Goal: Task Accomplishment & Management: Use online tool/utility

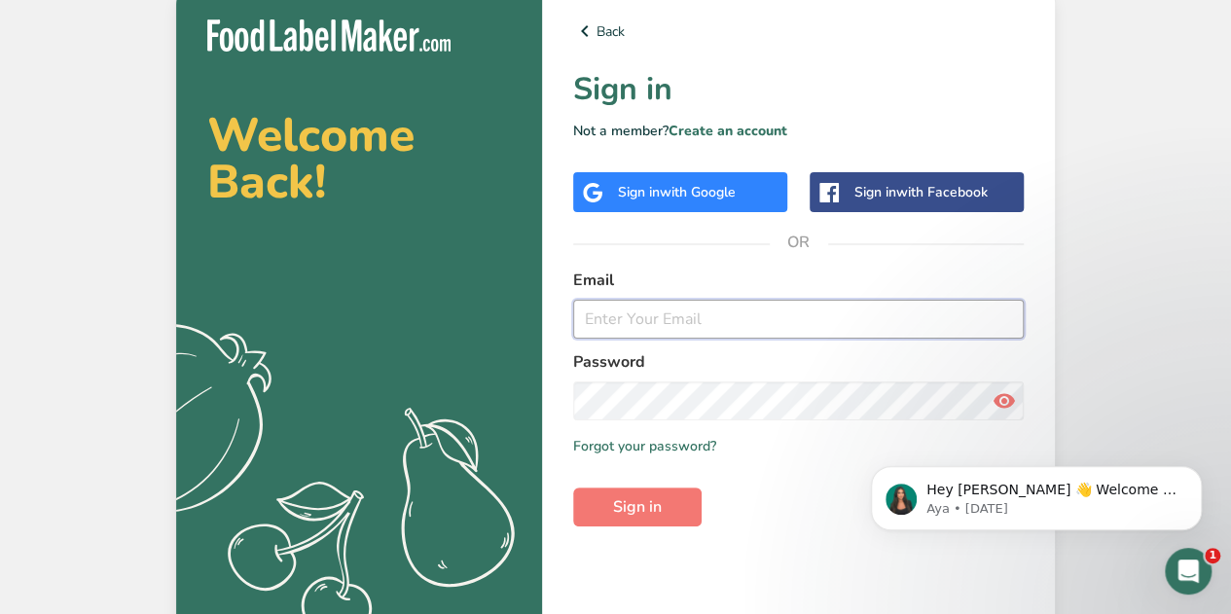
drag, startPoint x: 719, startPoint y: 305, endPoint x: 583, endPoint y: 315, distance: 136.7
click at [583, 315] on input "email" at bounding box center [798, 319] width 451 height 39
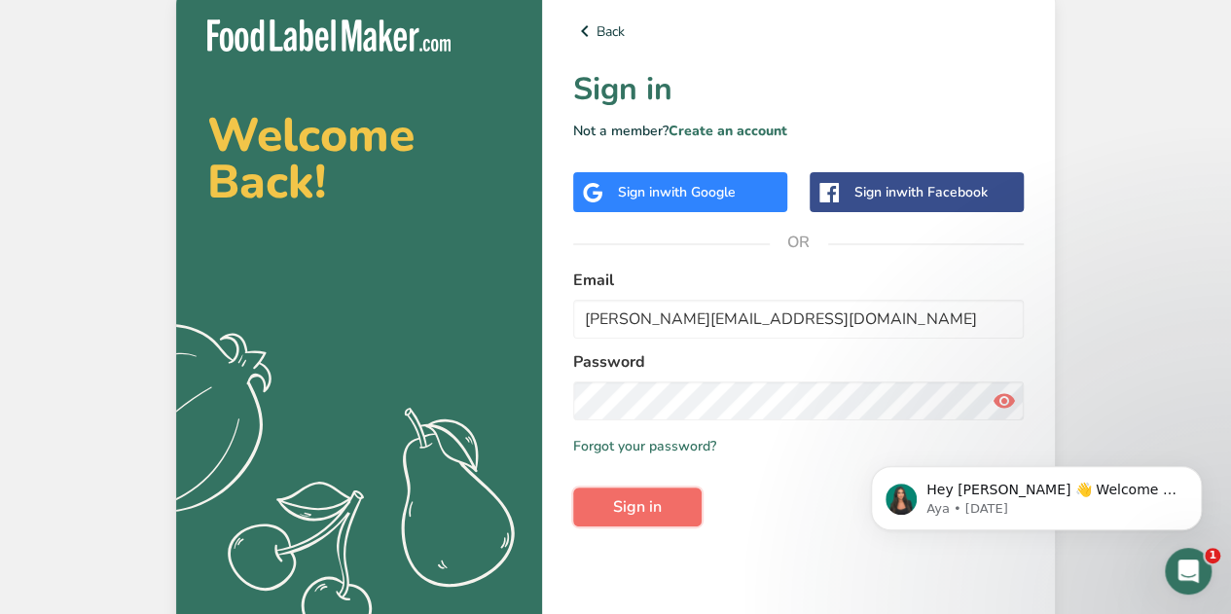
click at [664, 505] on button "Sign in" at bounding box center [637, 507] width 128 height 39
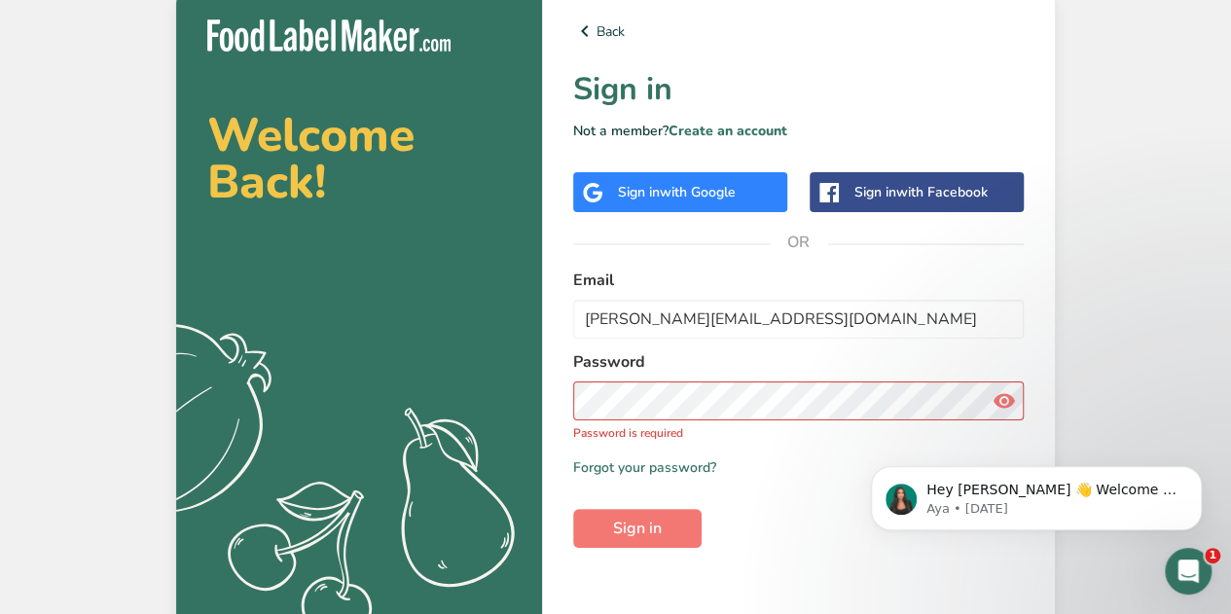
click at [620, 371] on label "Password" at bounding box center [798, 361] width 451 height 23
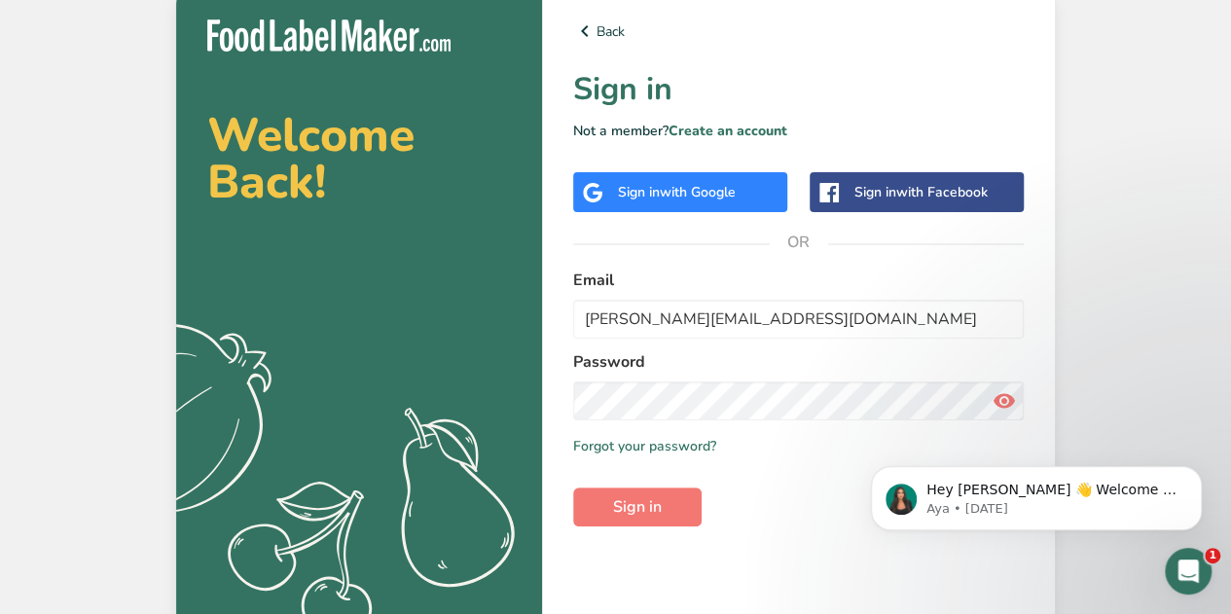
click at [1007, 403] on icon at bounding box center [1004, 400] width 23 height 35
click at [665, 491] on button "Sign in" at bounding box center [637, 507] width 128 height 39
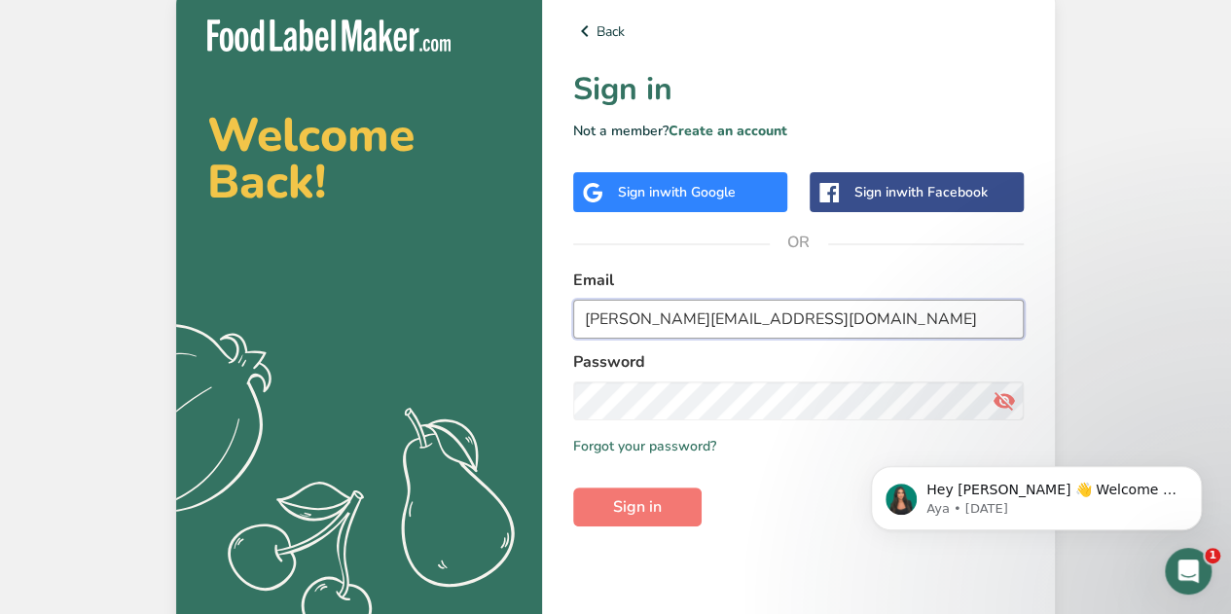
click at [655, 318] on input "eric@kithcenmate.com" at bounding box center [798, 319] width 451 height 39
type input "eric@kitchenmate.com"
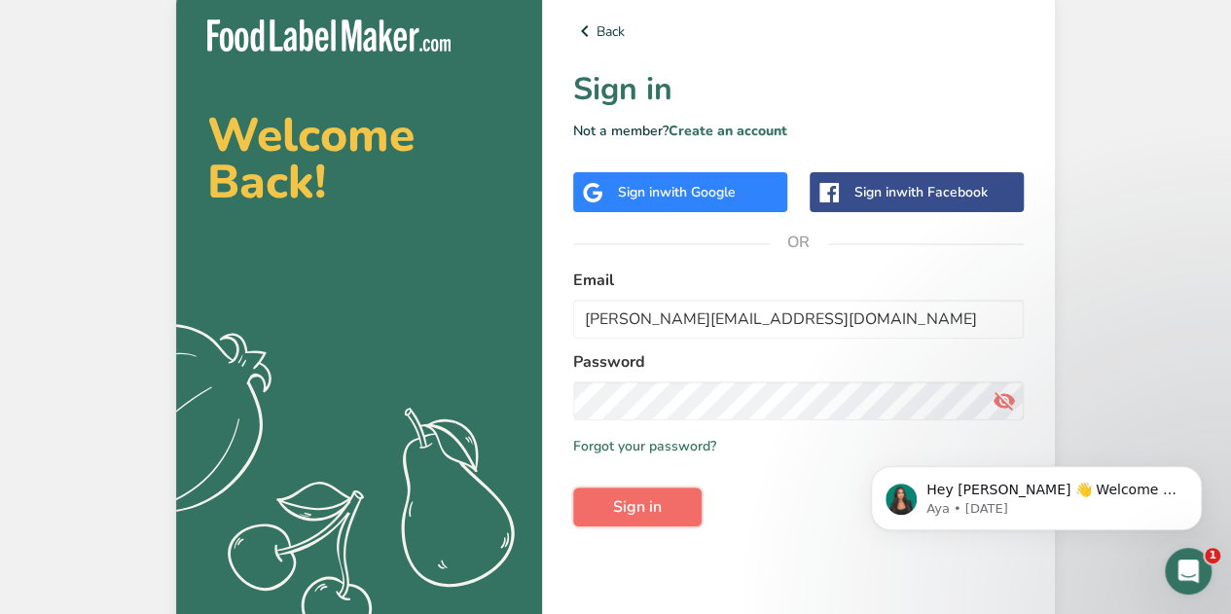
click at [636, 513] on span "Sign in" at bounding box center [637, 506] width 49 height 23
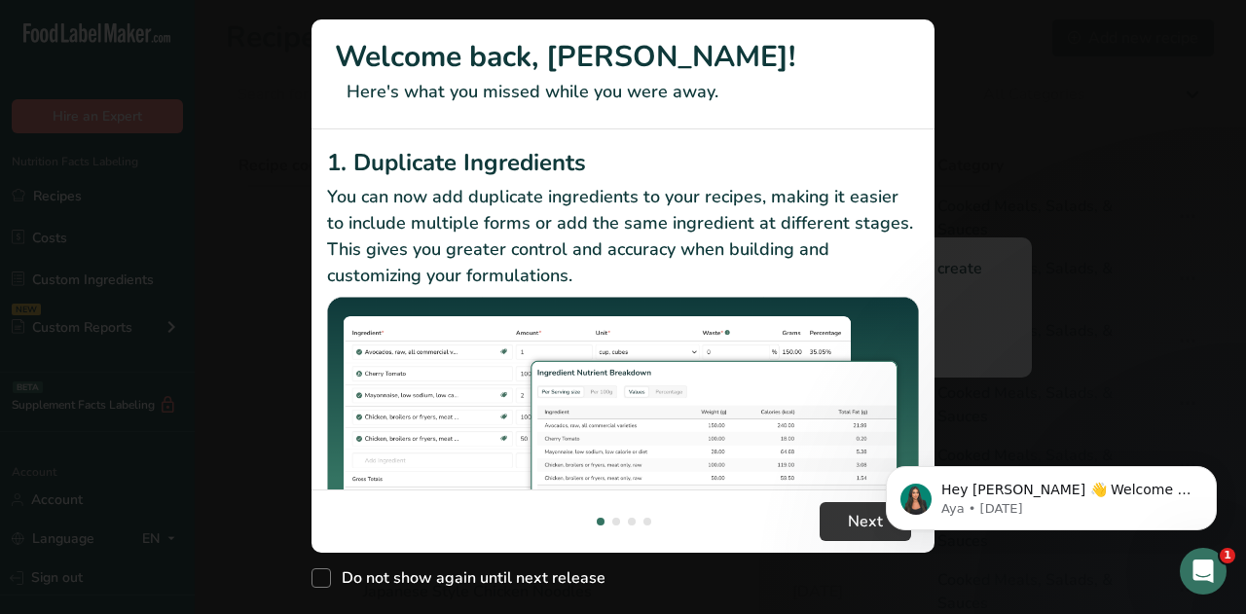
click at [676, 525] on h2 "2. Sub Recipe Ingredient Breakdown" at bounding box center [623, 542] width 592 height 35
click at [862, 523] on span "Next" at bounding box center [865, 521] width 35 height 23
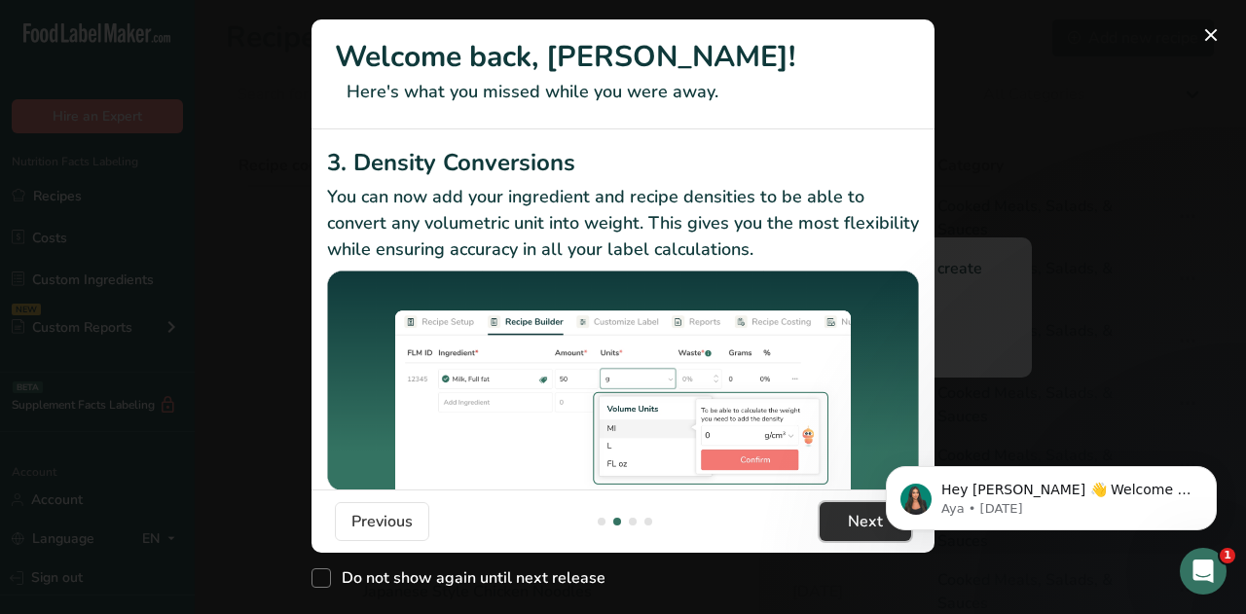
click at [862, 523] on span "Next" at bounding box center [865, 521] width 35 height 23
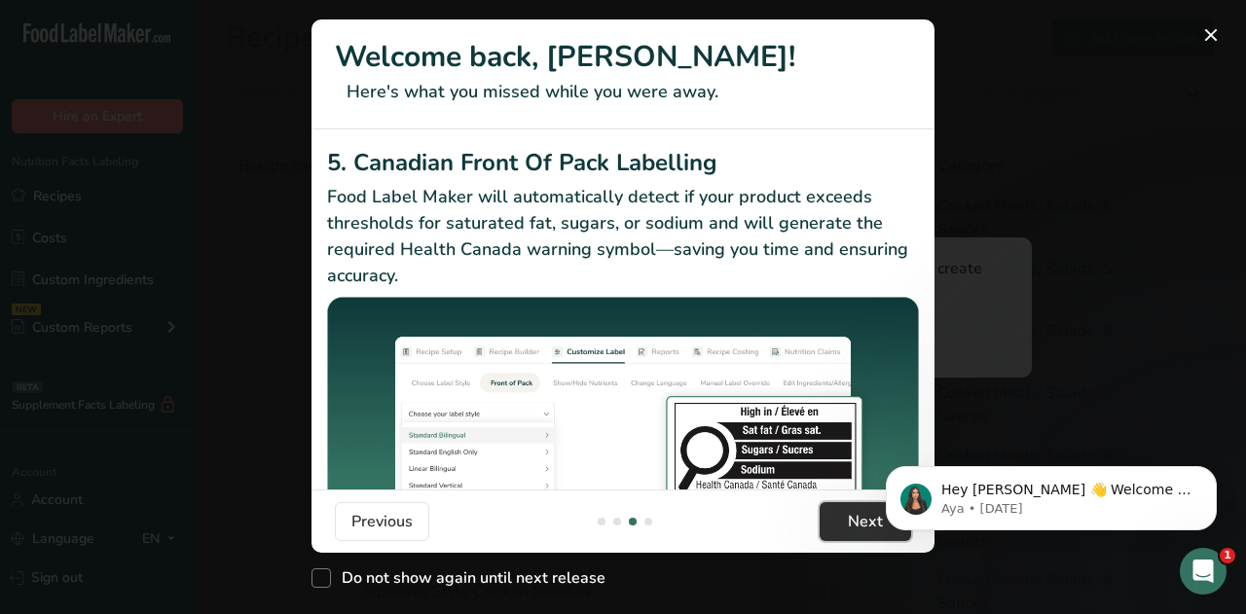
click at [862, 523] on span "Next" at bounding box center [865, 521] width 35 height 23
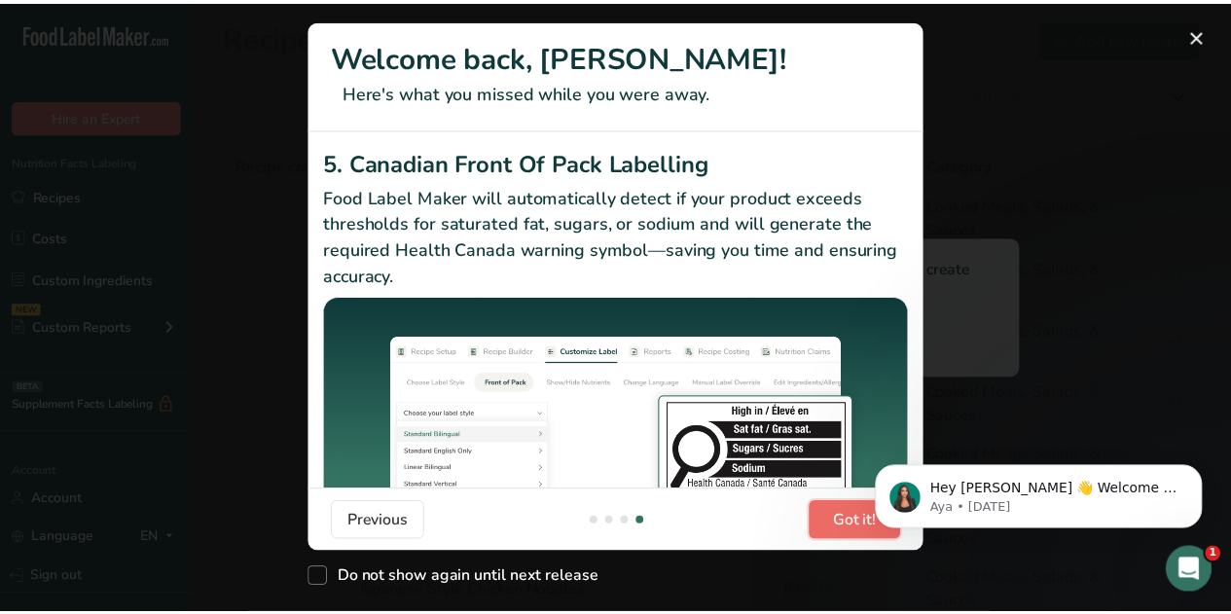
scroll to position [0, 1868]
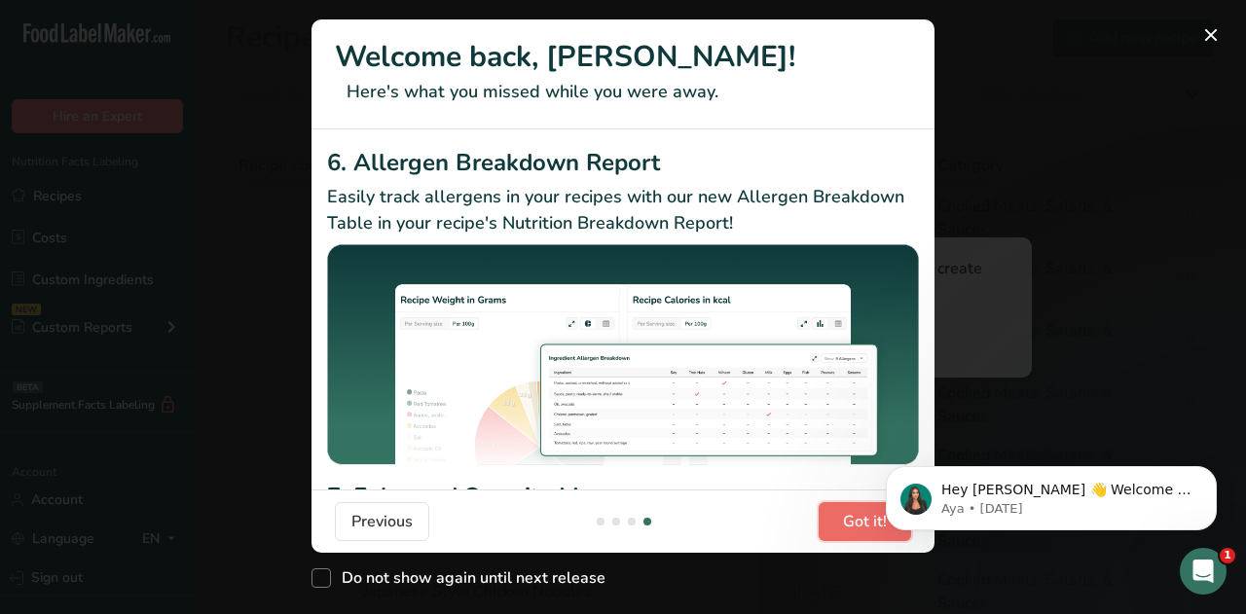
click at [860, 535] on button "Got it!" at bounding box center [864, 521] width 92 height 39
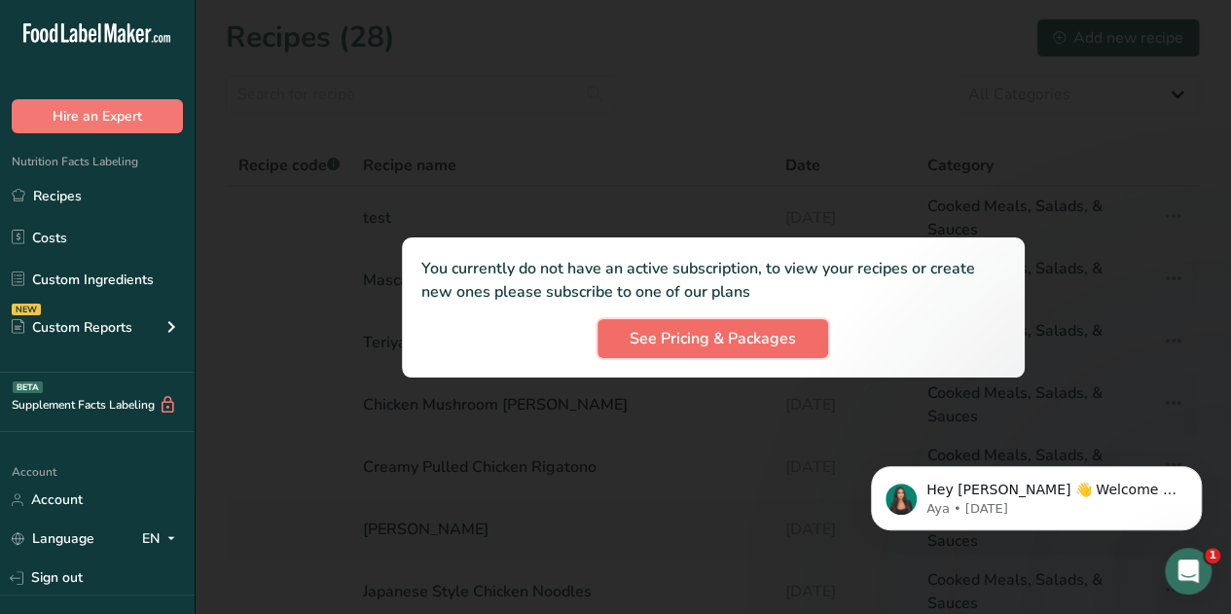
click at [667, 332] on span "See Pricing & Packages" at bounding box center [713, 338] width 166 height 23
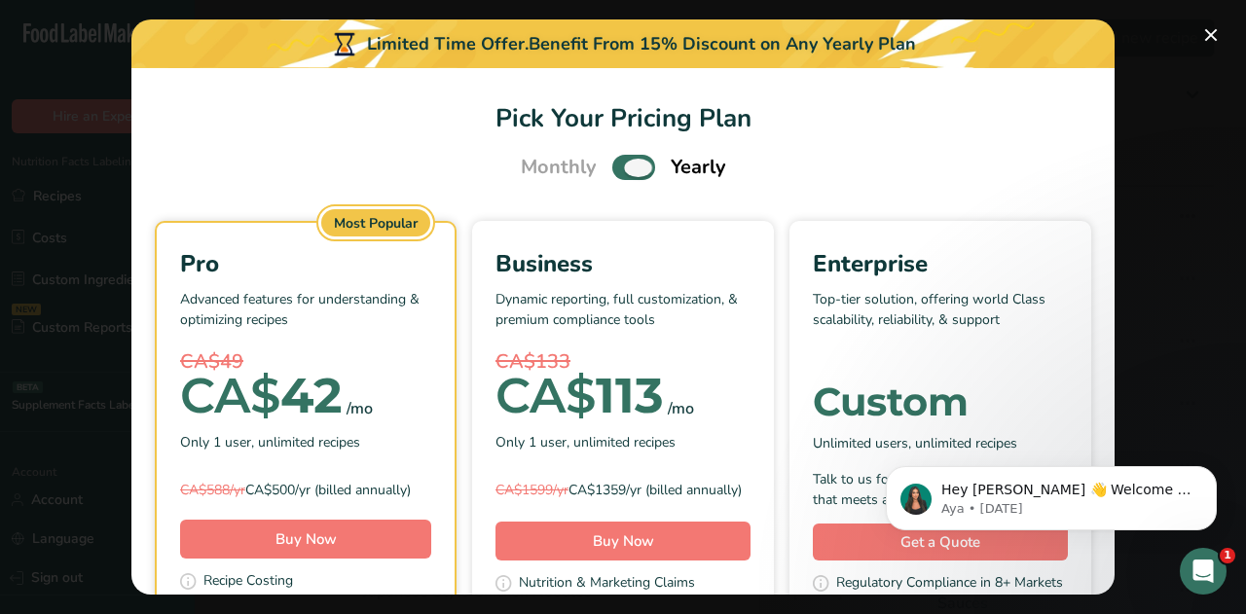
click at [646, 162] on label "Pick Your Pricing Plan Modal" at bounding box center [633, 167] width 43 height 24
click at [625, 162] on input "Pick Your Pricing Plan Modal" at bounding box center [618, 168] width 13 height 13
checkbox input "false"
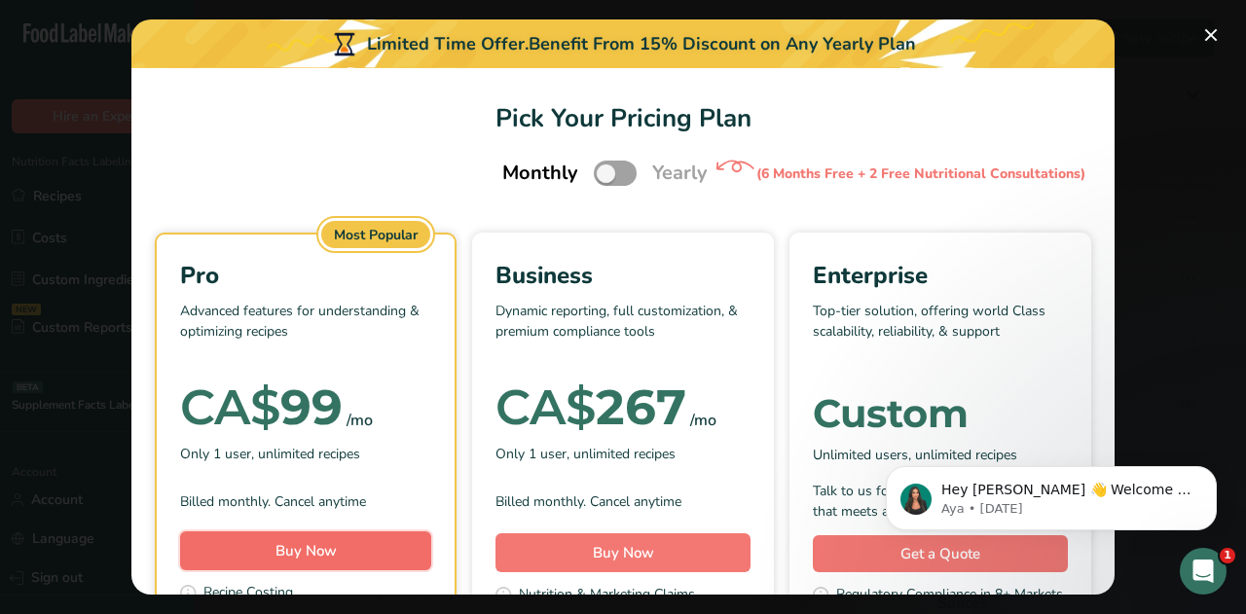
click at [395, 540] on button "Buy Now" at bounding box center [305, 550] width 251 height 39
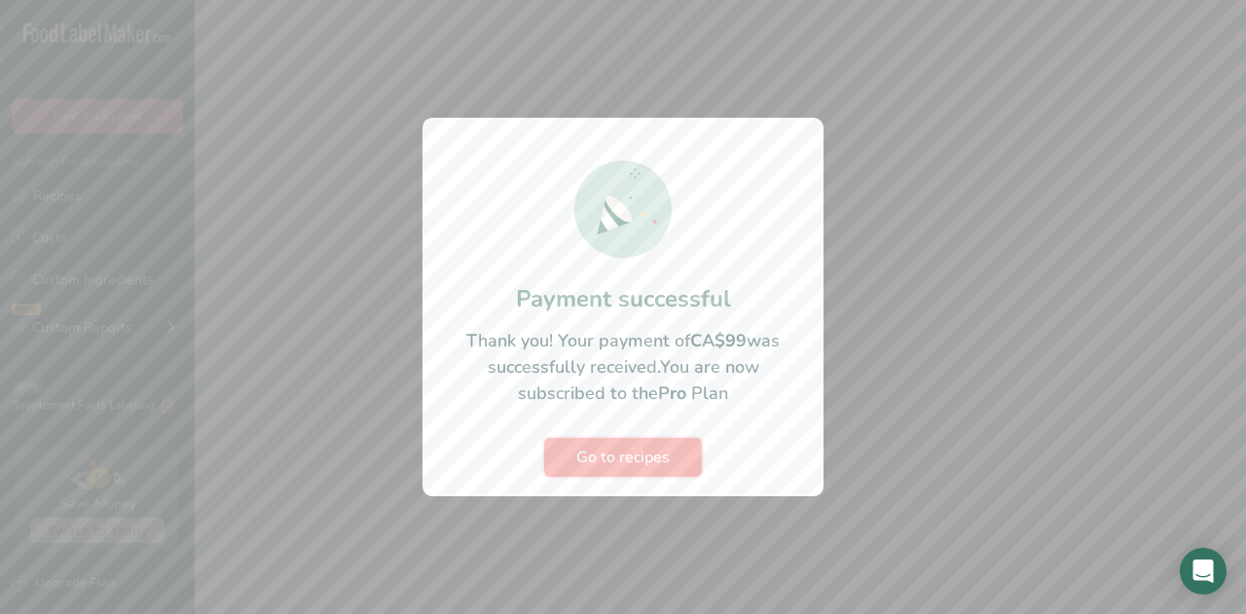
click at [669, 448] on span "Go to recipes" at bounding box center [622, 457] width 93 height 23
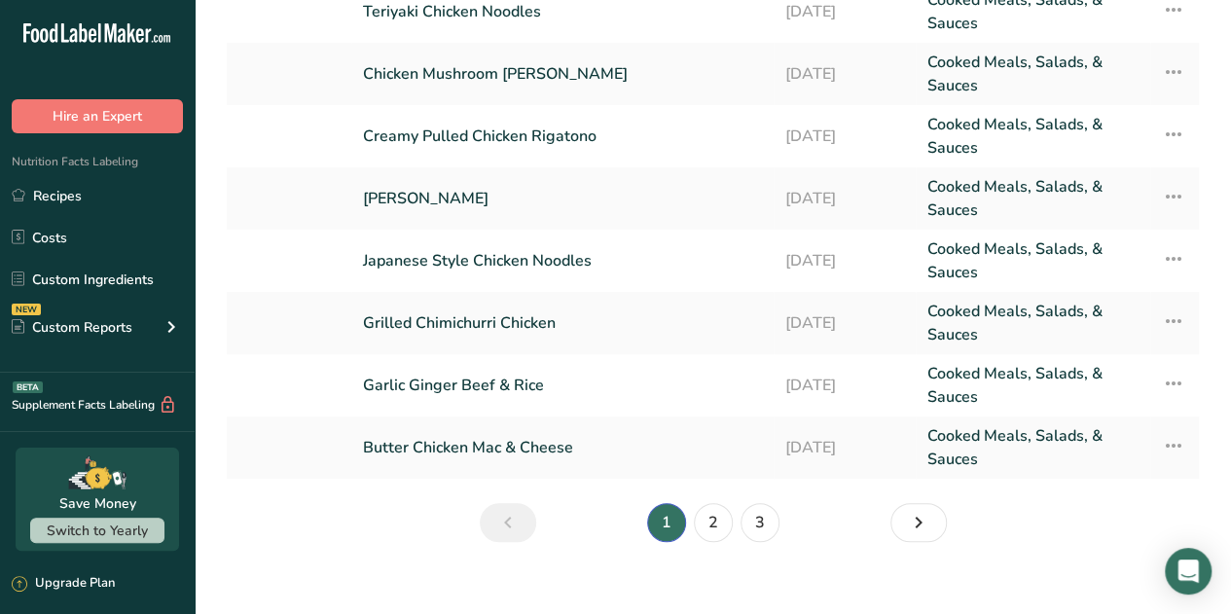
scroll to position [351, 0]
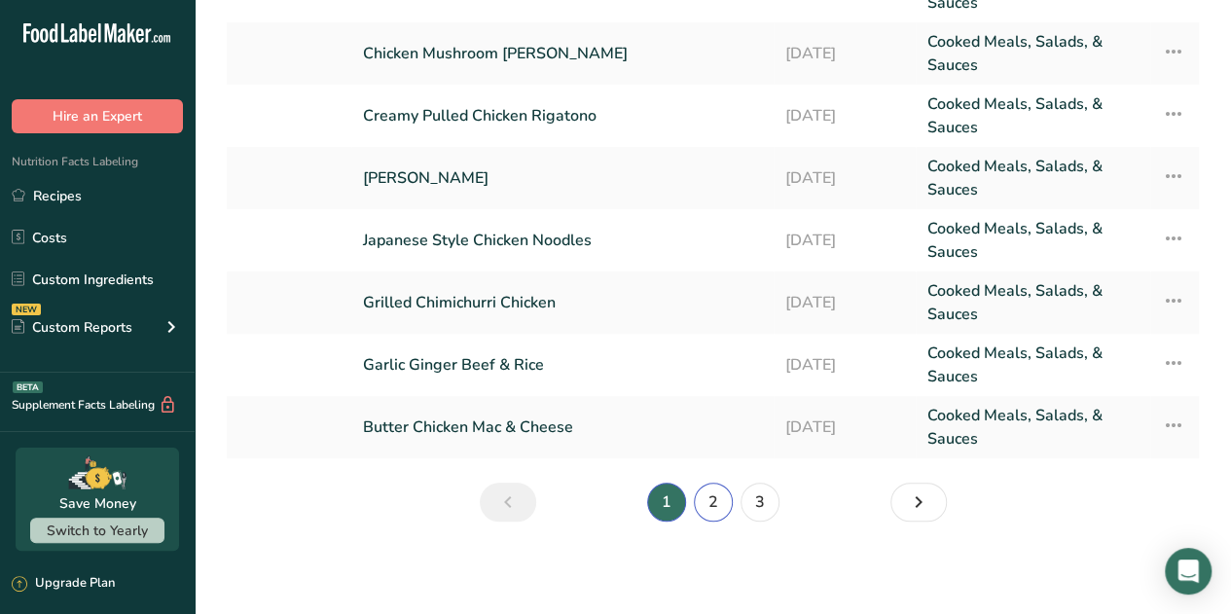
click at [714, 501] on link "2" at bounding box center [713, 502] width 39 height 39
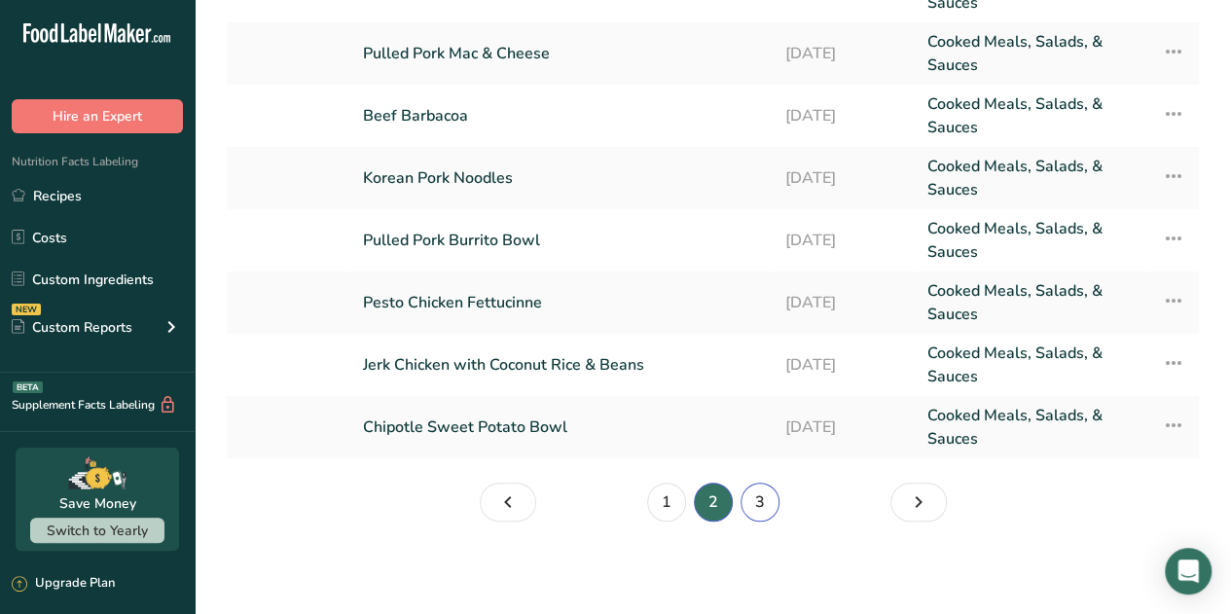
click at [761, 509] on link "3" at bounding box center [760, 502] width 39 height 39
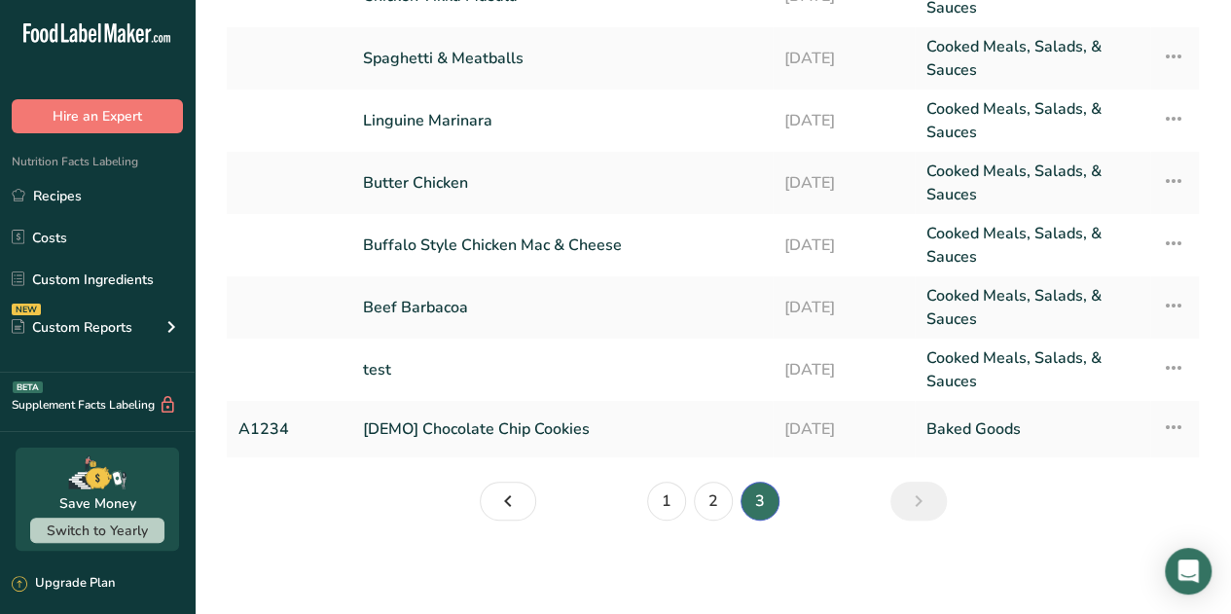
scroll to position [221, 0]
click at [761, 509] on li "3" at bounding box center [760, 502] width 47 height 39
click at [712, 511] on link "2" at bounding box center [713, 502] width 39 height 39
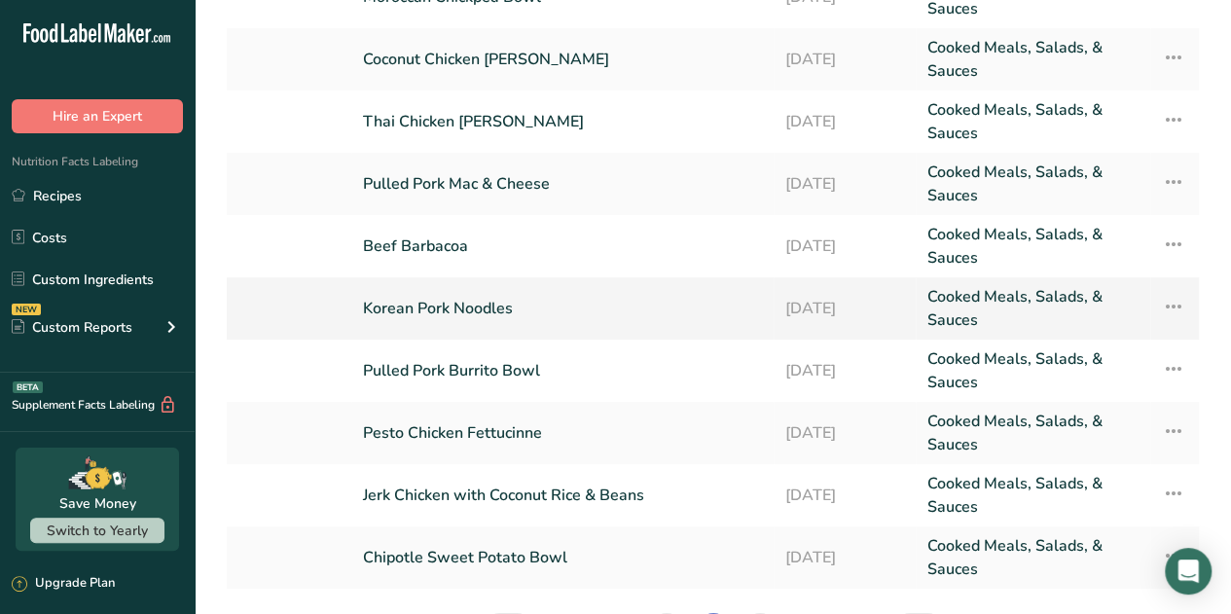
click at [558, 313] on link "Korean Pork Noodles" at bounding box center [562, 308] width 399 height 47
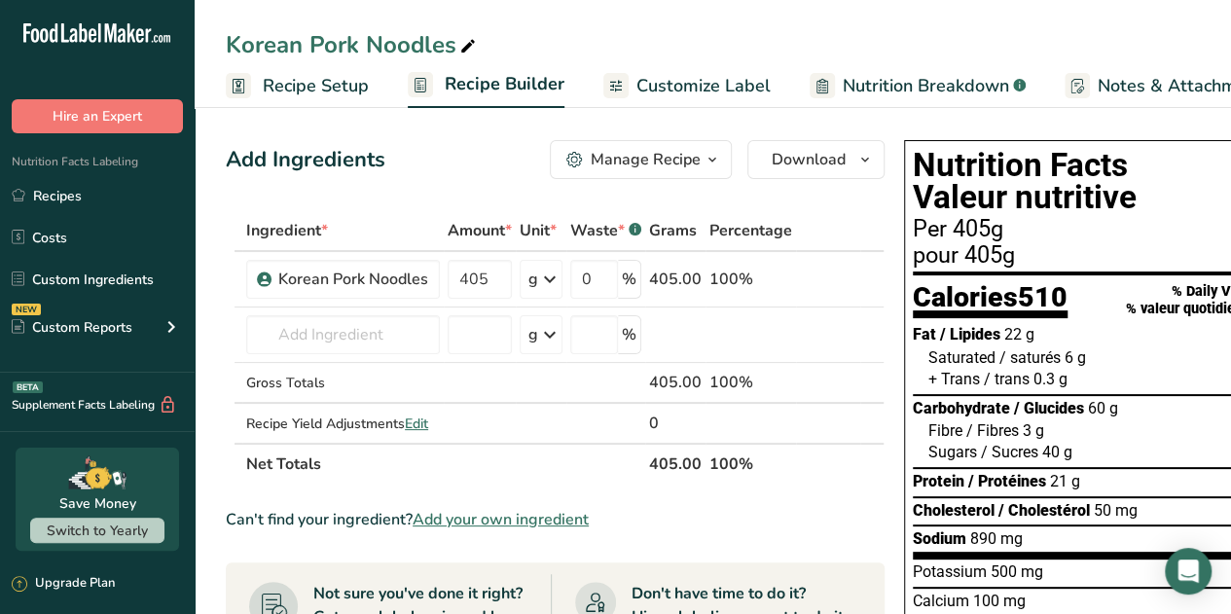
click at [343, 85] on span "Recipe Setup" at bounding box center [316, 86] width 106 height 26
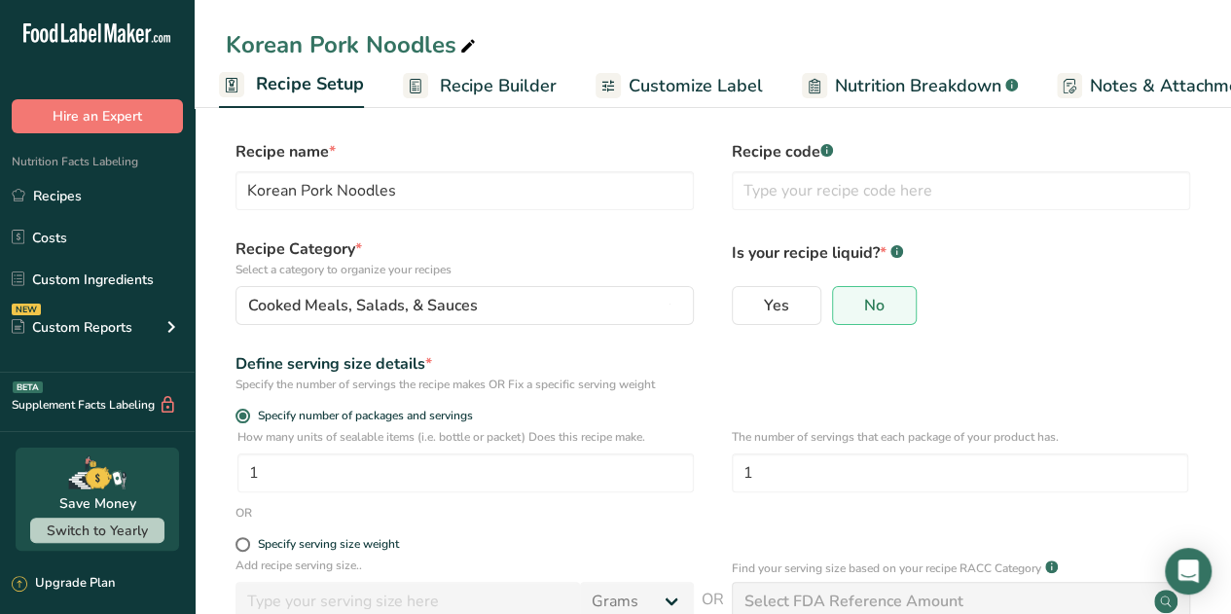
click at [869, 92] on span "Nutrition Breakdown" at bounding box center [918, 86] width 166 height 26
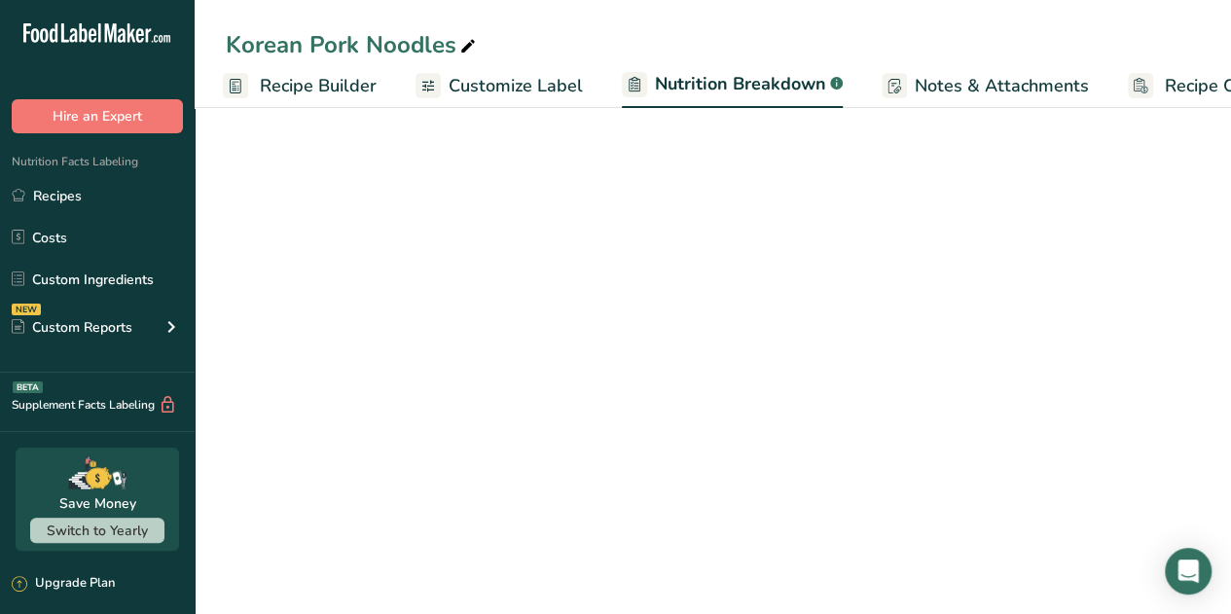
select select "Calories"
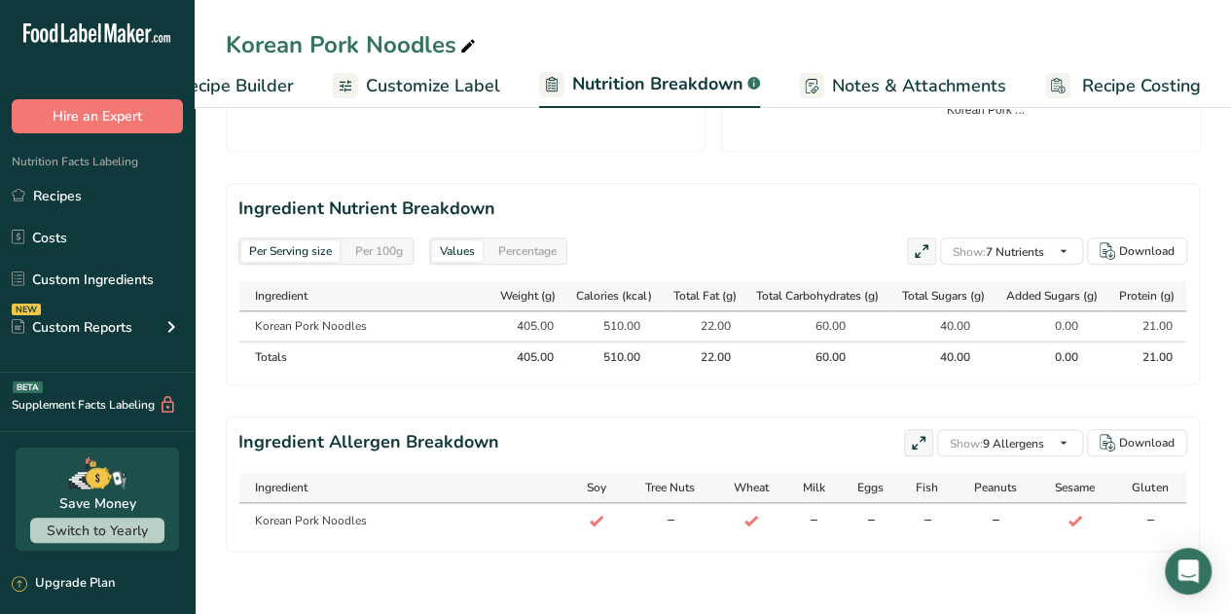
scroll to position [883, 0]
click at [940, 317] on div "40.00" at bounding box center [946, 326] width 49 height 18
click at [203, 87] on span "Recipe Builder" at bounding box center [235, 86] width 117 height 26
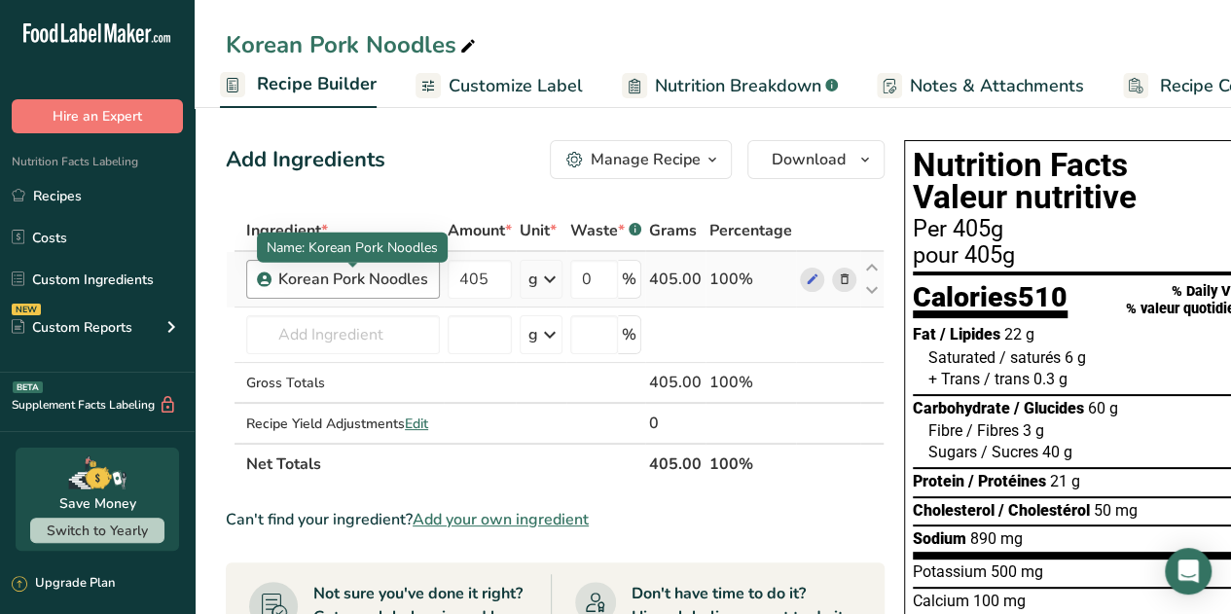
click at [394, 274] on div "Korean Pork Noodles" at bounding box center [353, 279] width 150 height 23
click at [304, 284] on div "Korean Pork Noodles" at bounding box center [353, 279] width 150 height 23
click at [246, 272] on div "Korean Pork Noodles" at bounding box center [343, 279] width 194 height 39
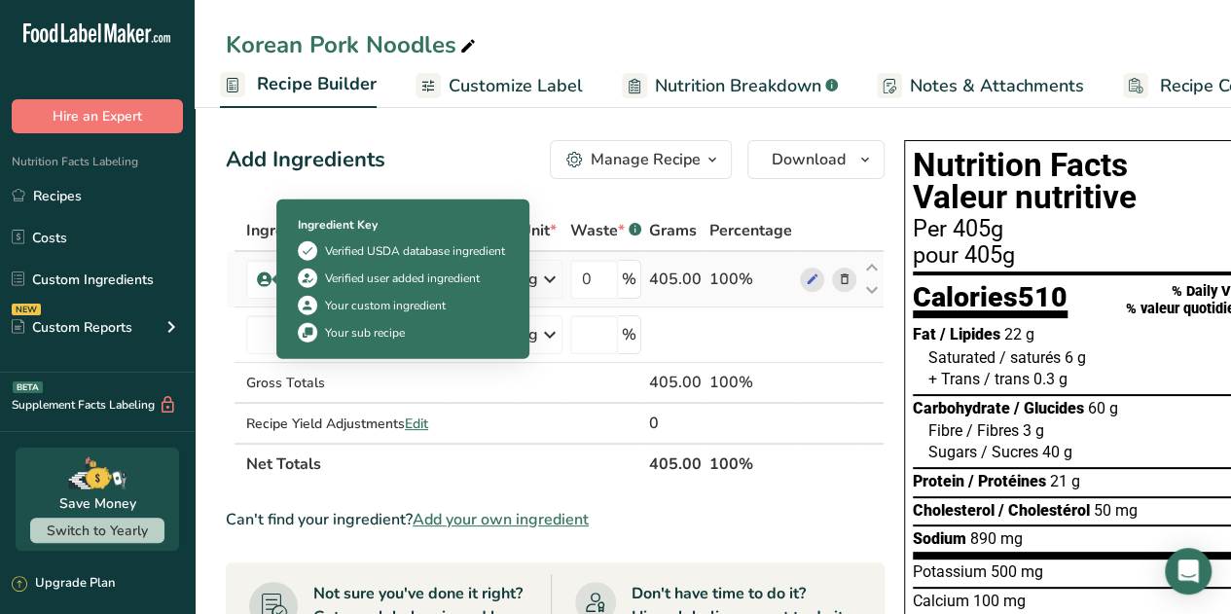
click at [264, 279] on icon at bounding box center [265, 280] width 12 height 18
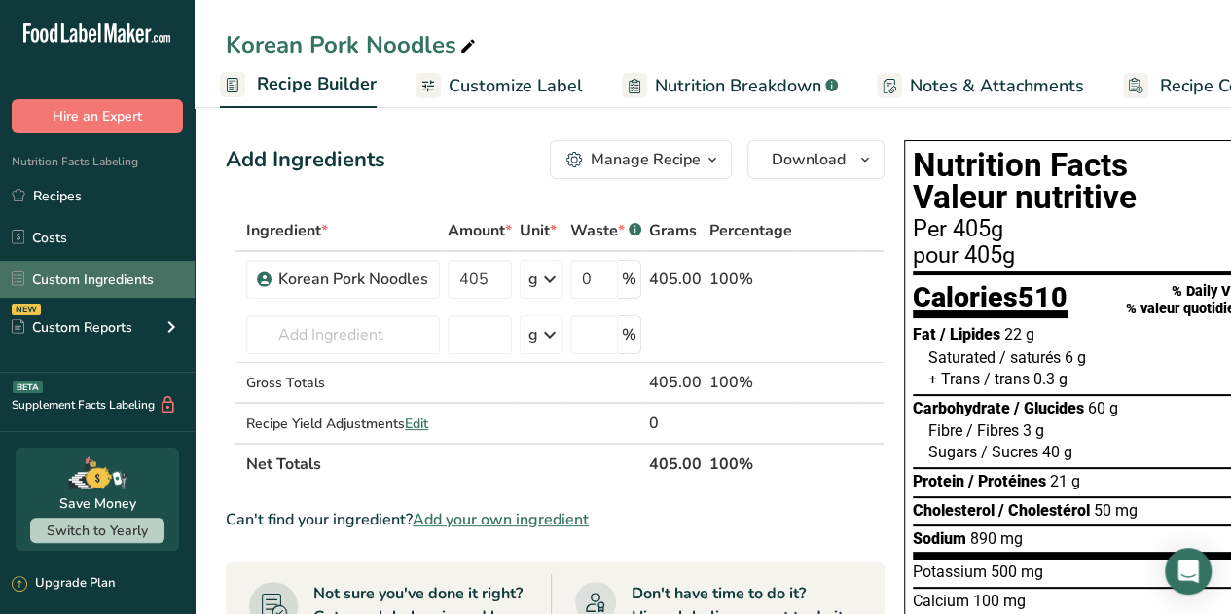
click at [87, 286] on link "Custom Ingredients" at bounding box center [97, 279] width 195 height 37
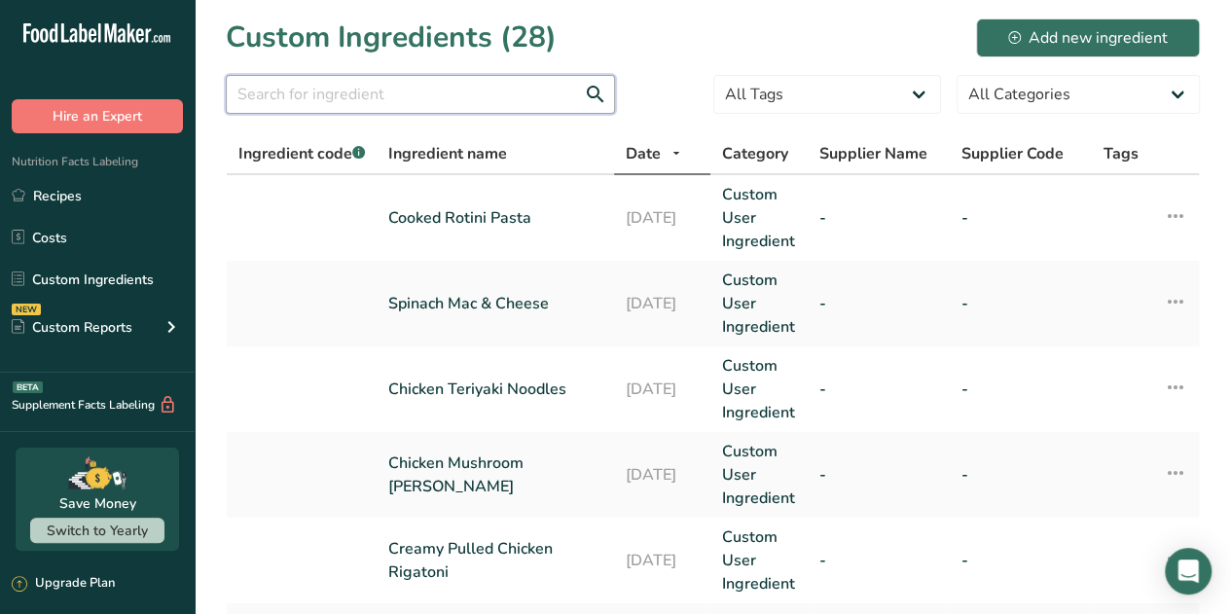
click at [402, 84] on input "text" at bounding box center [420, 94] width 389 height 39
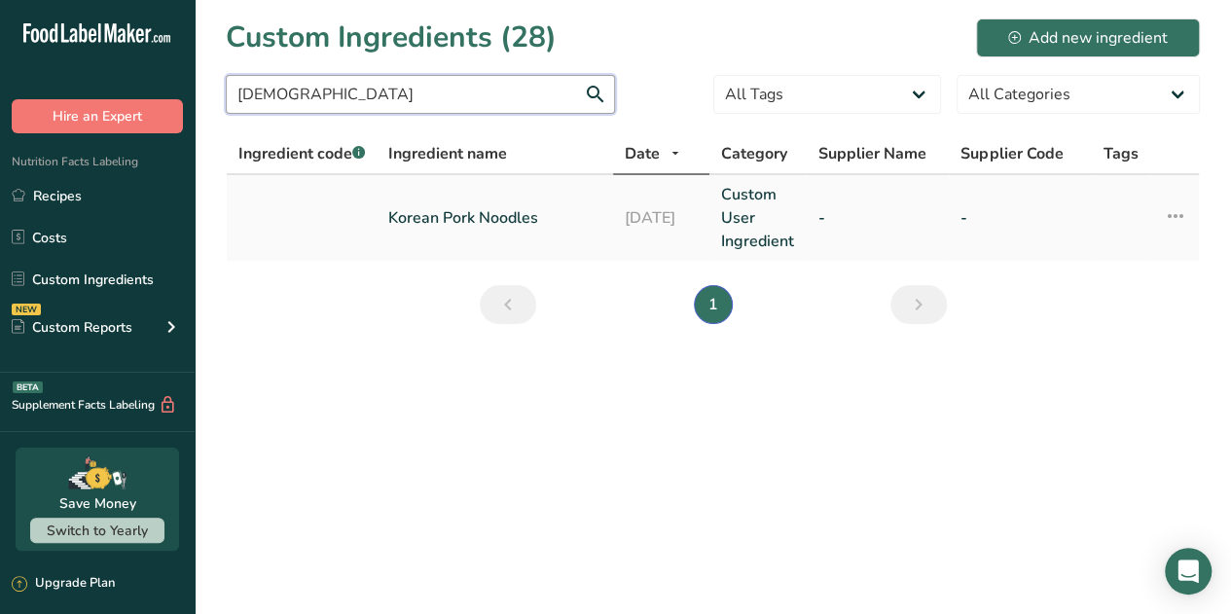
type input "[DEMOGRAPHIC_DATA]"
click at [494, 215] on link "Korean Pork Noodles" at bounding box center [494, 217] width 213 height 23
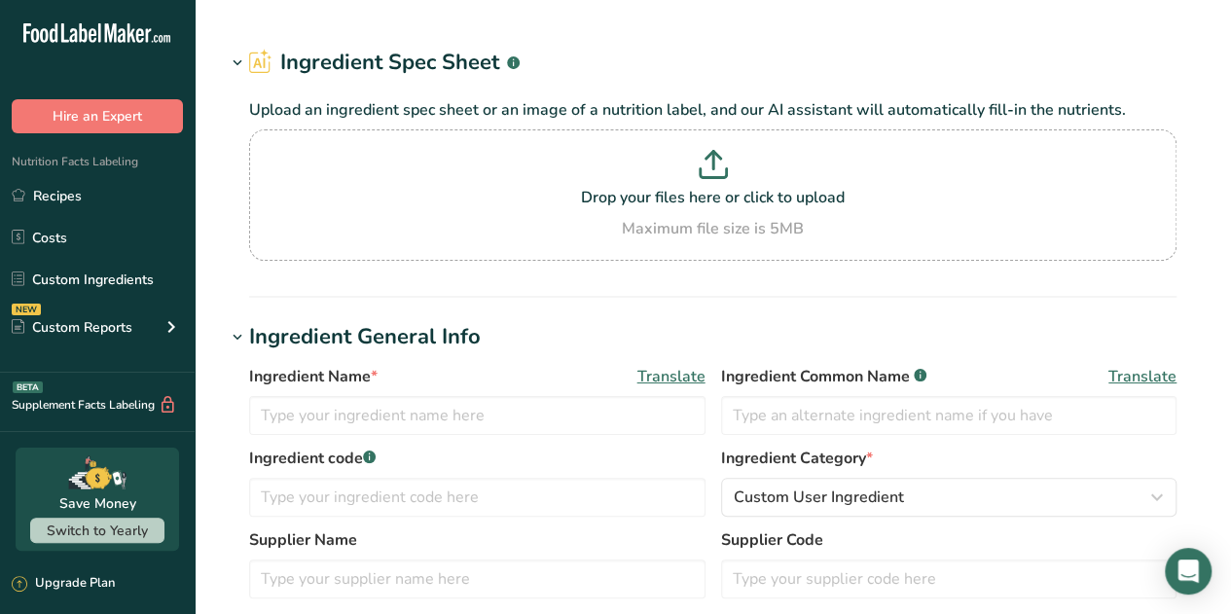
type input "Korean Pork Noodles"
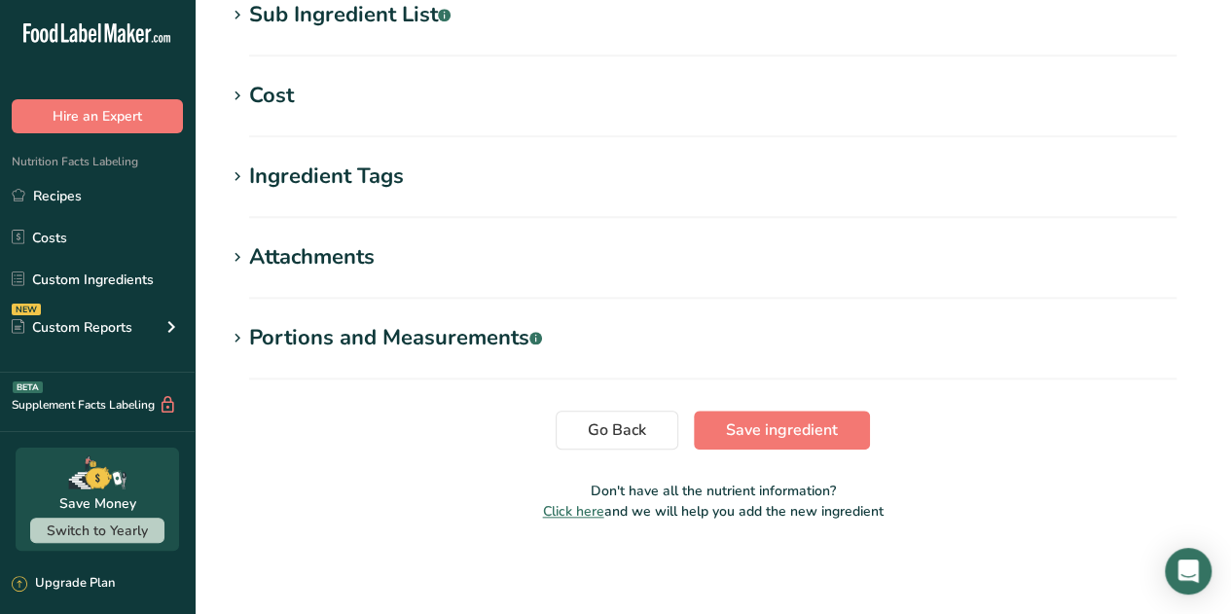
scroll to position [245, 0]
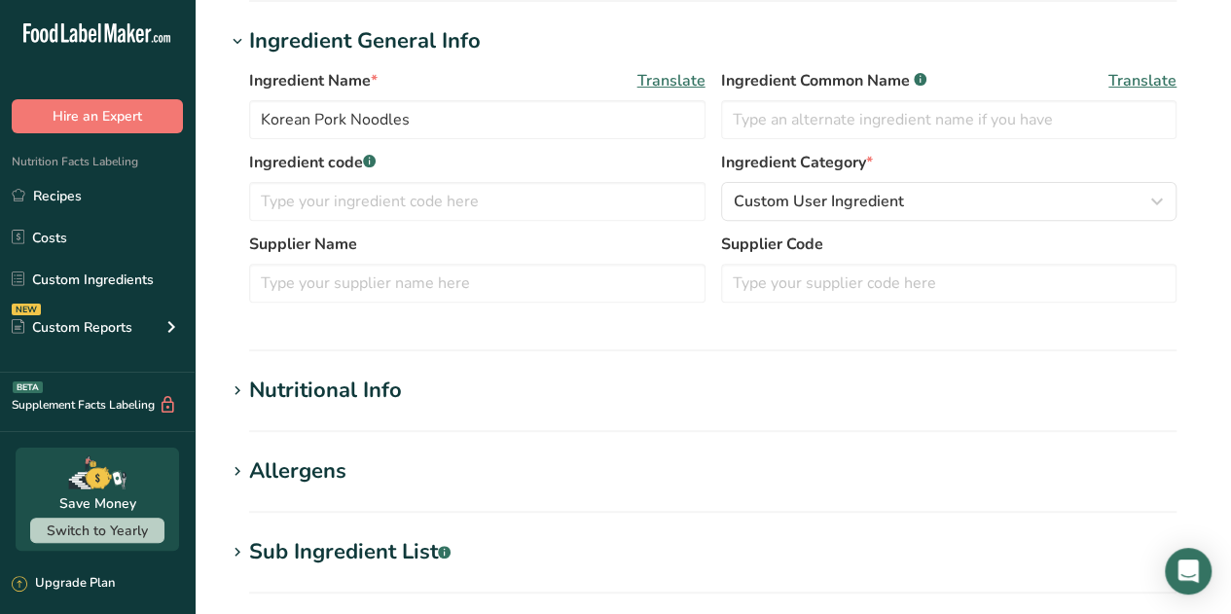
click at [432, 398] on h1 "Nutritional Info" at bounding box center [713, 391] width 974 height 32
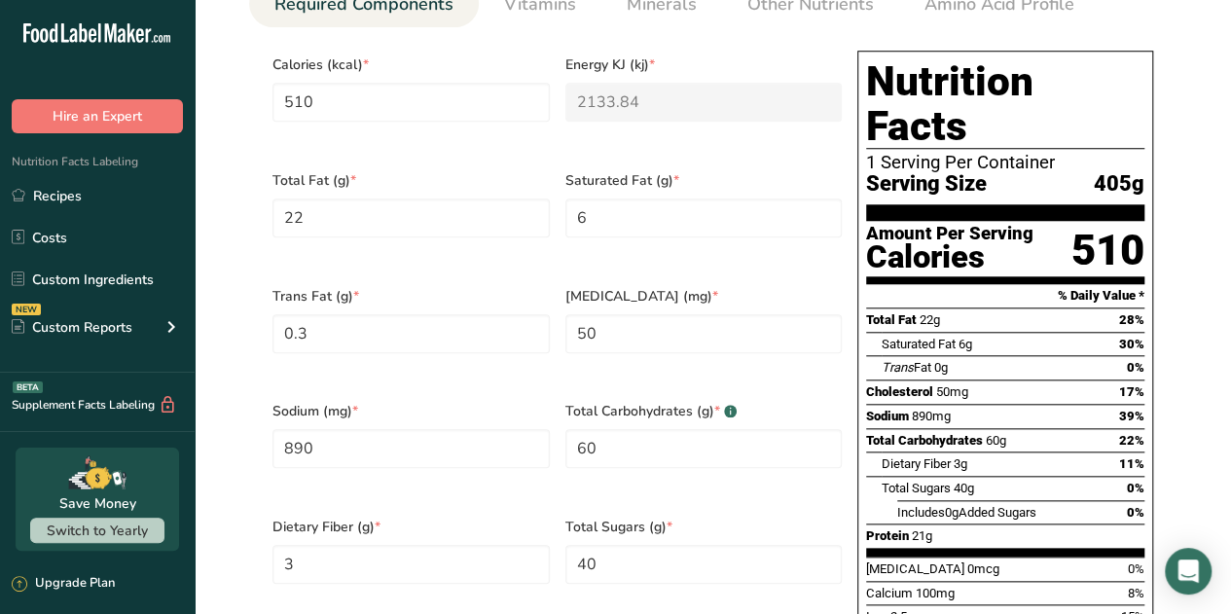
scroll to position [821, 0]
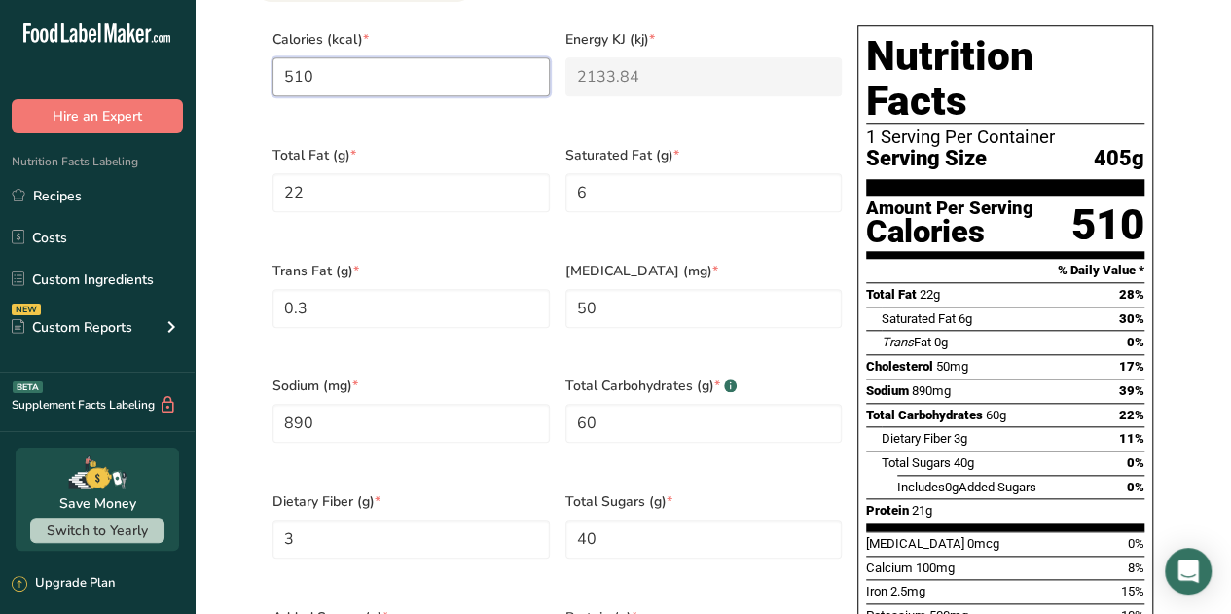
drag, startPoint x: 353, startPoint y: 76, endPoint x: -150, endPoint y: 97, distance: 503.6
click at [0, 97] on html ".a-20{fill:#fff;} Hire an Expert Nutrition Facts Labeling Recipes Costs Custom …" at bounding box center [615, 331] width 1231 height 2305
type input "7"
type KJ "29.3"
type input "74"
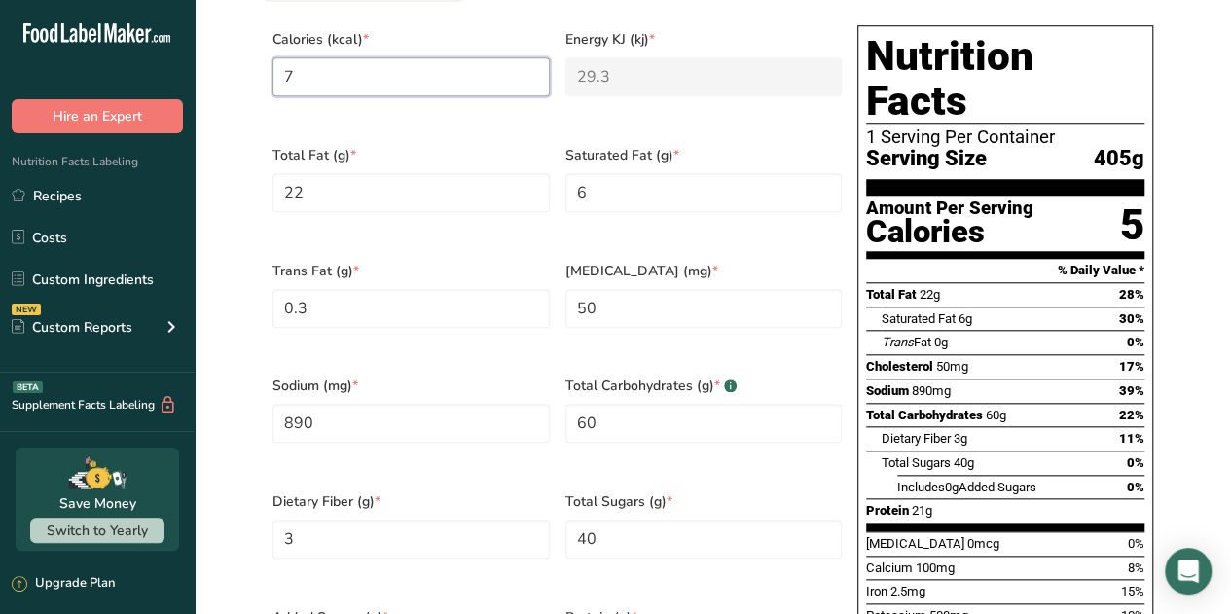
type KJ "309.6"
type input "742"
type KJ "3104.5"
type input "742"
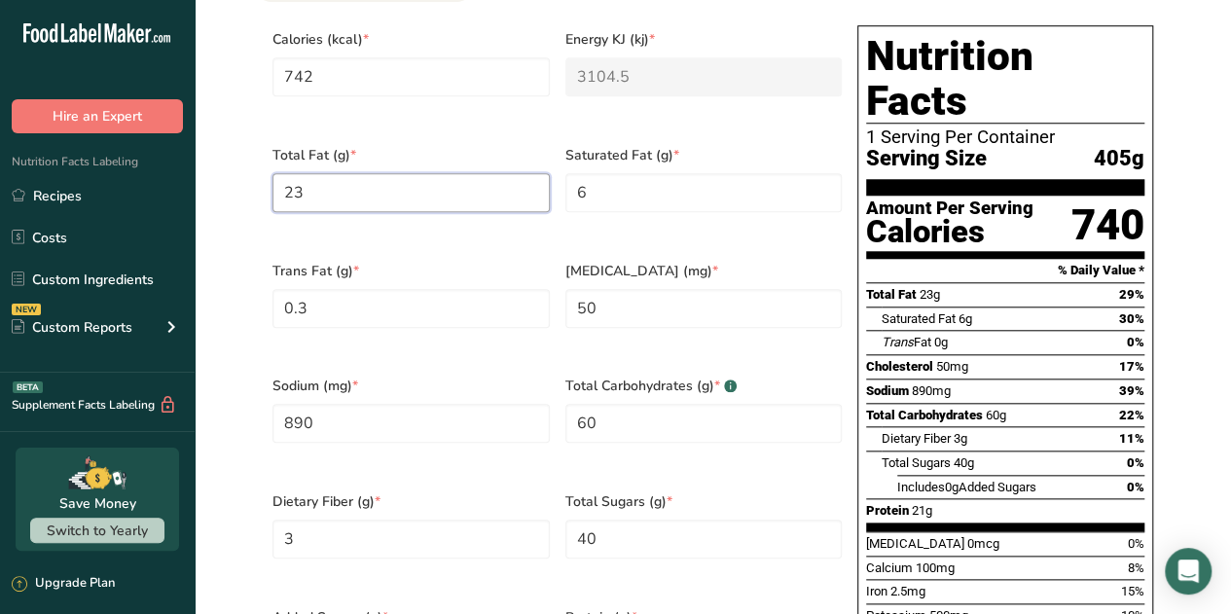
type Fat "23"
click at [729, 548] on div "Total Sugars (g) * 40" at bounding box center [704, 538] width 293 height 116
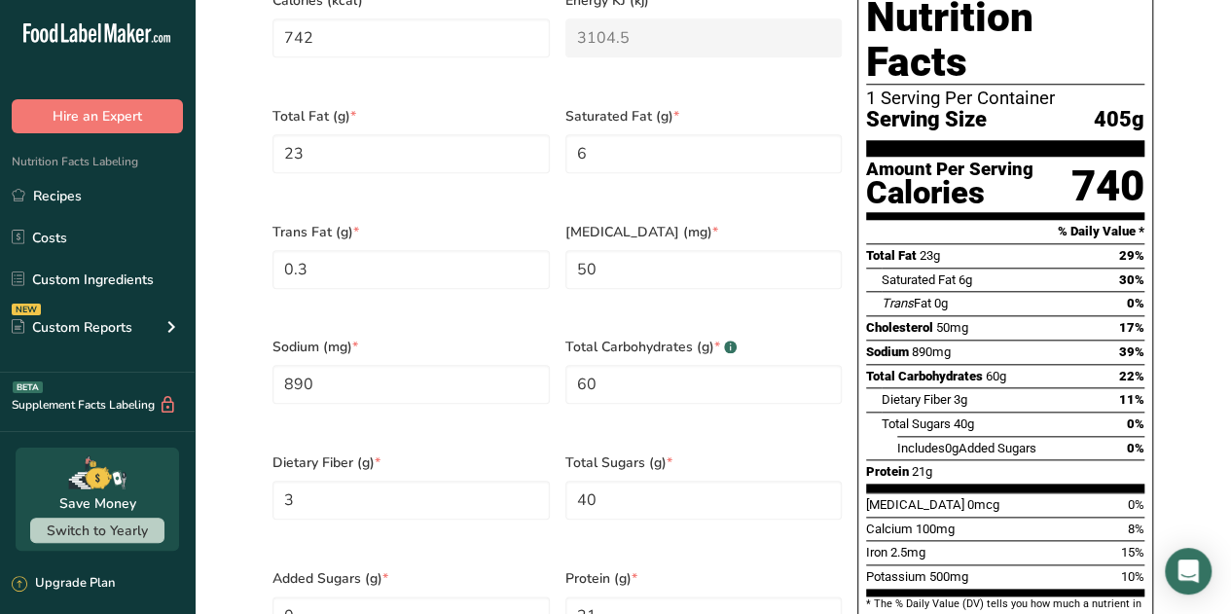
scroll to position [899, 0]
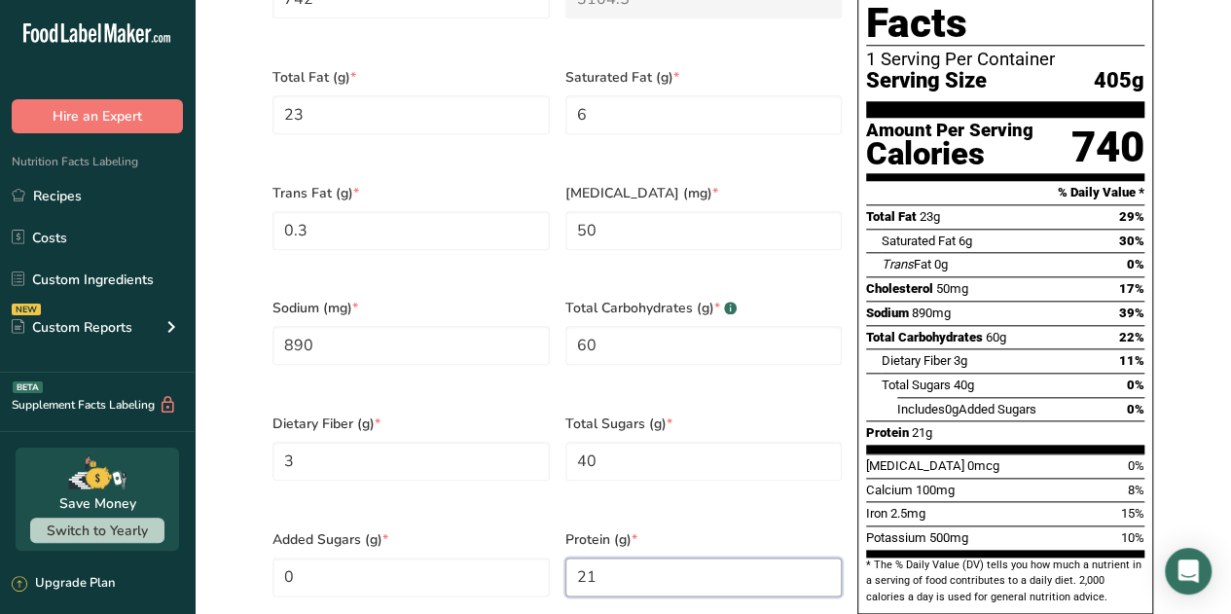
click at [728, 558] on input "21" at bounding box center [703, 577] width 277 height 39
type input "0"
type input "30"
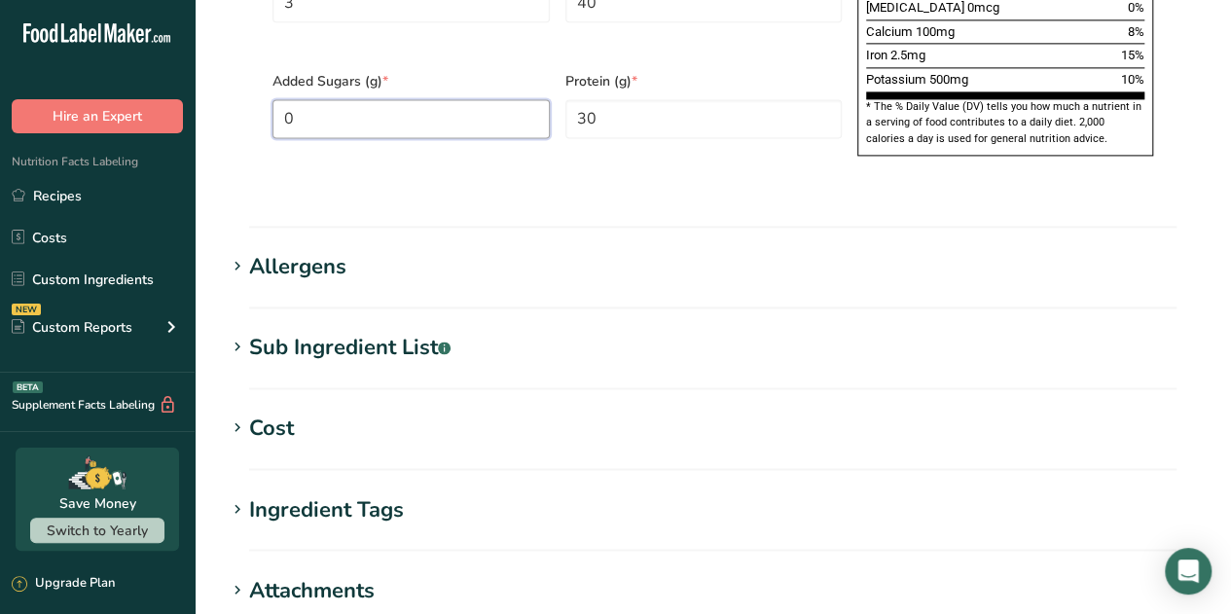
click at [452, 99] on Sugars "0" at bounding box center [410, 118] width 277 height 39
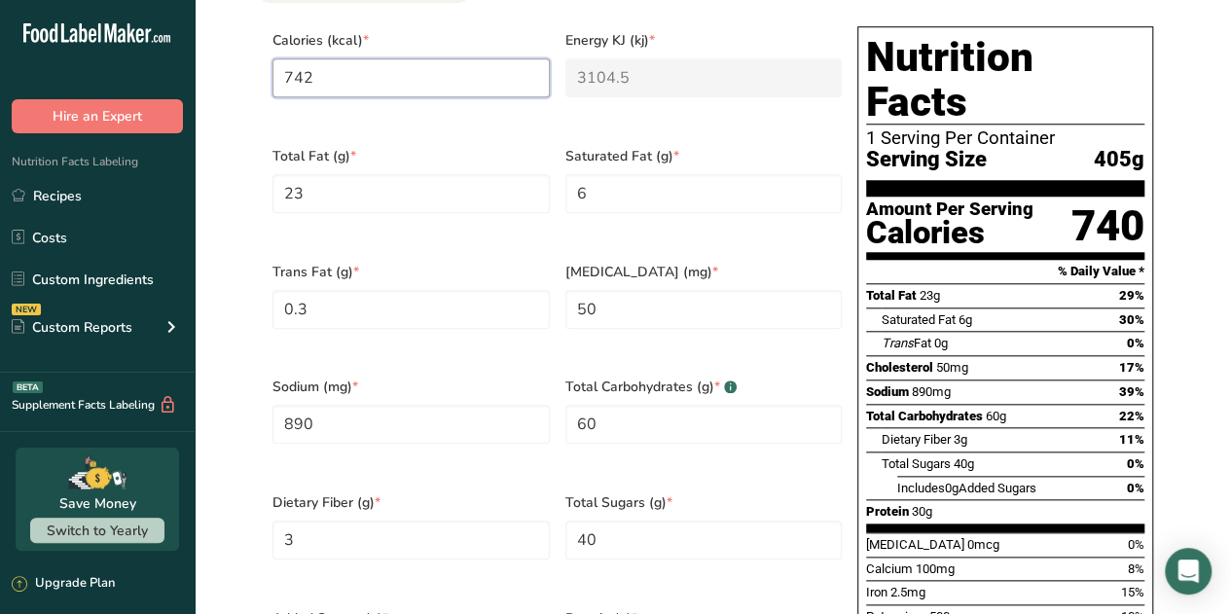
click at [413, 86] on input "742" at bounding box center [410, 77] width 277 height 39
type input "74"
type KJ "309.6"
type input "740"
type KJ "3096.2"
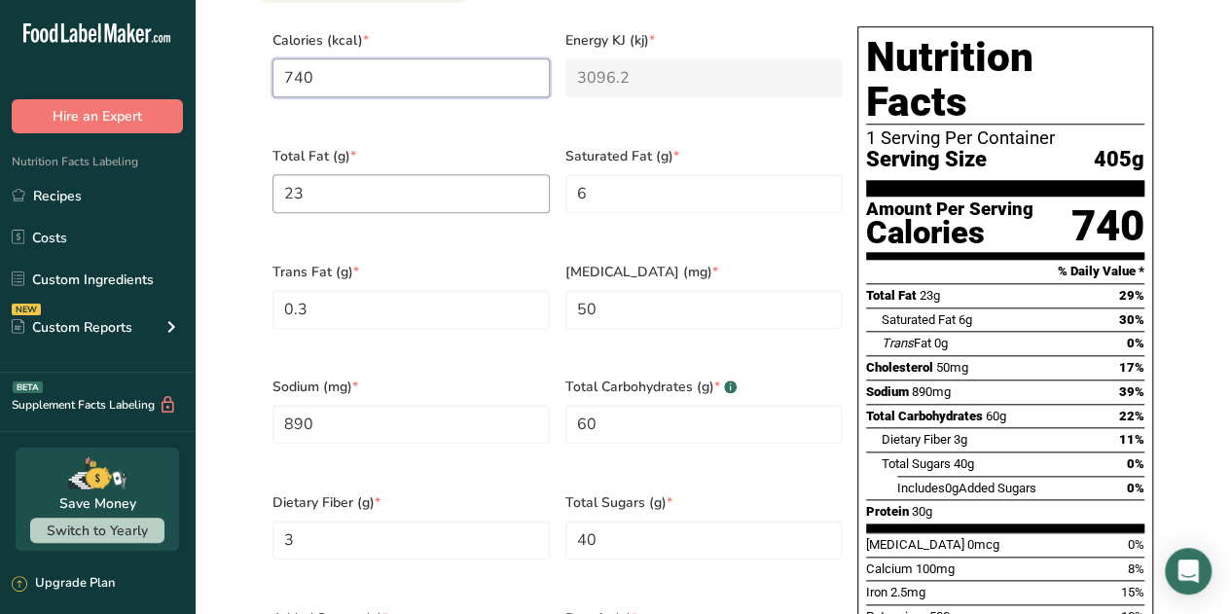
type input "740"
click at [372, 194] on Fat "23" at bounding box center [410, 193] width 277 height 39
type Fat "24"
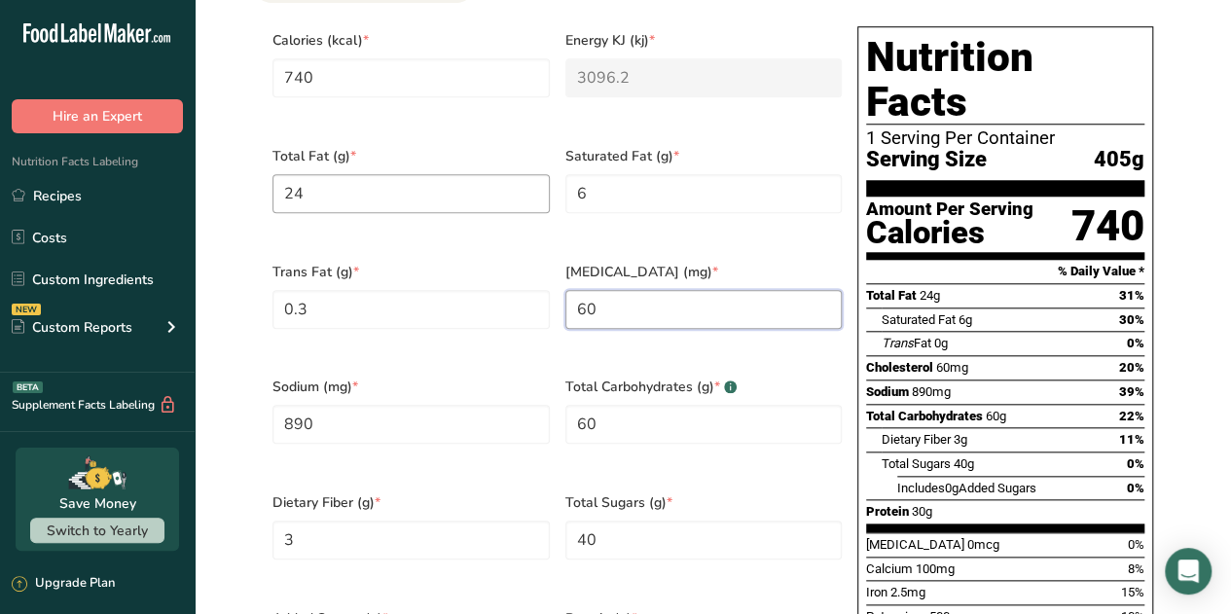
type input "60"
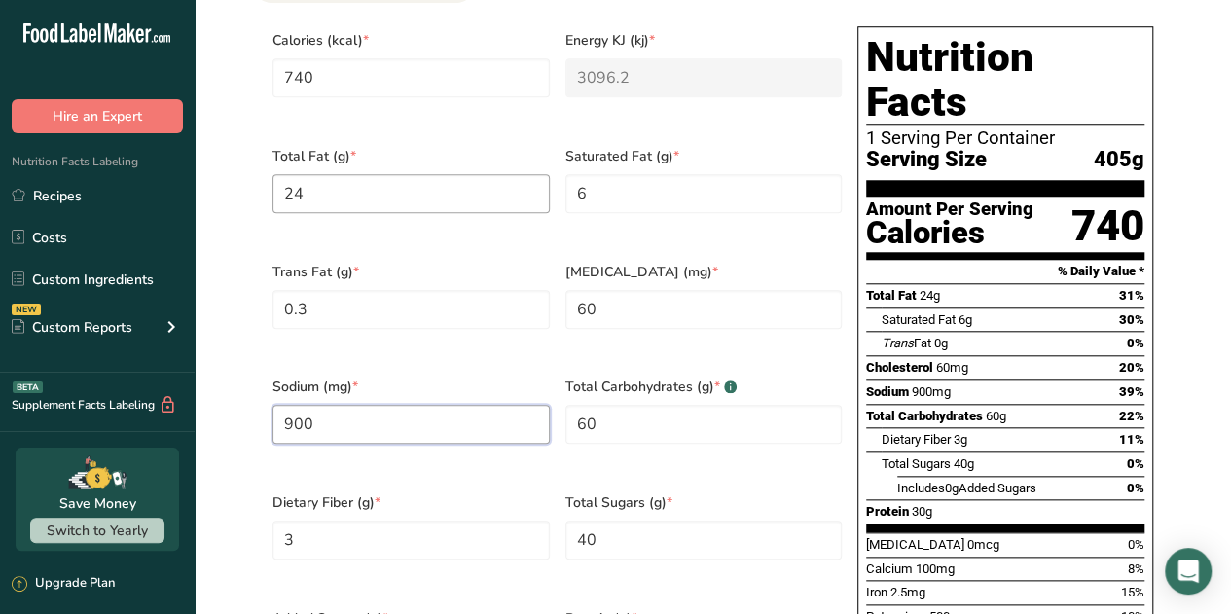
type input "900"
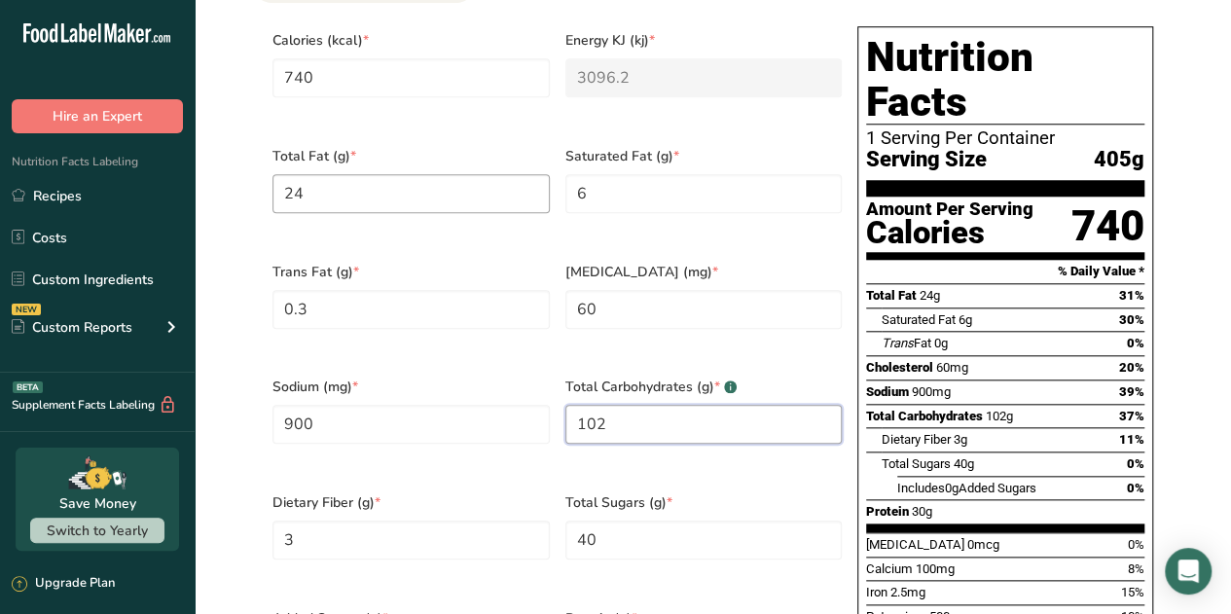
type Carbohydrates "102"
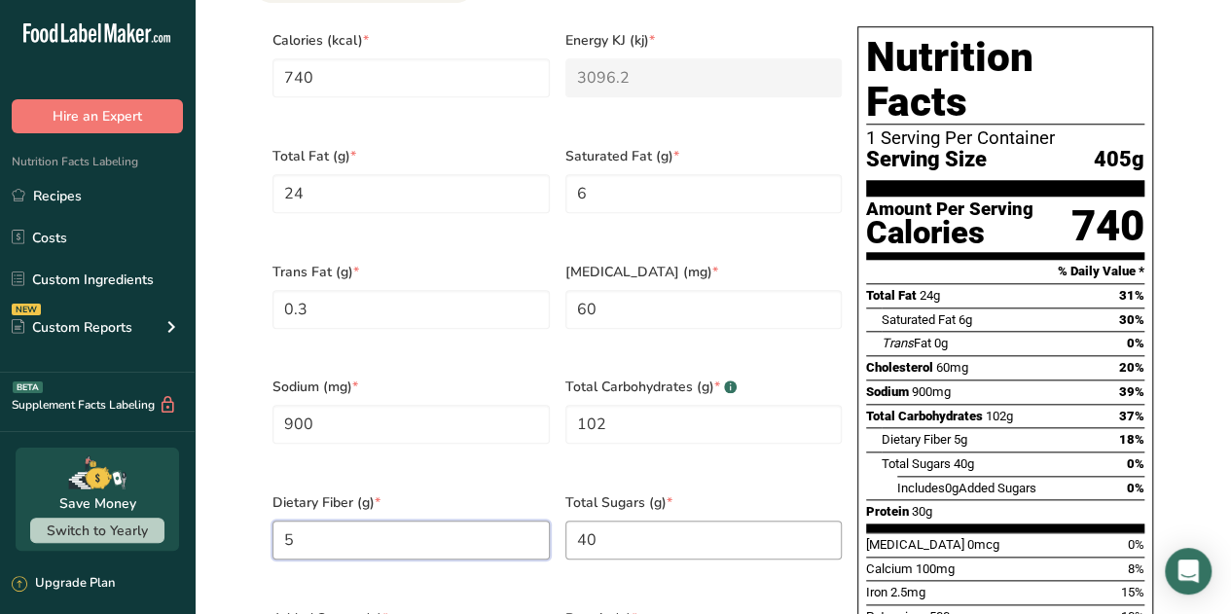
type Fiber "5"
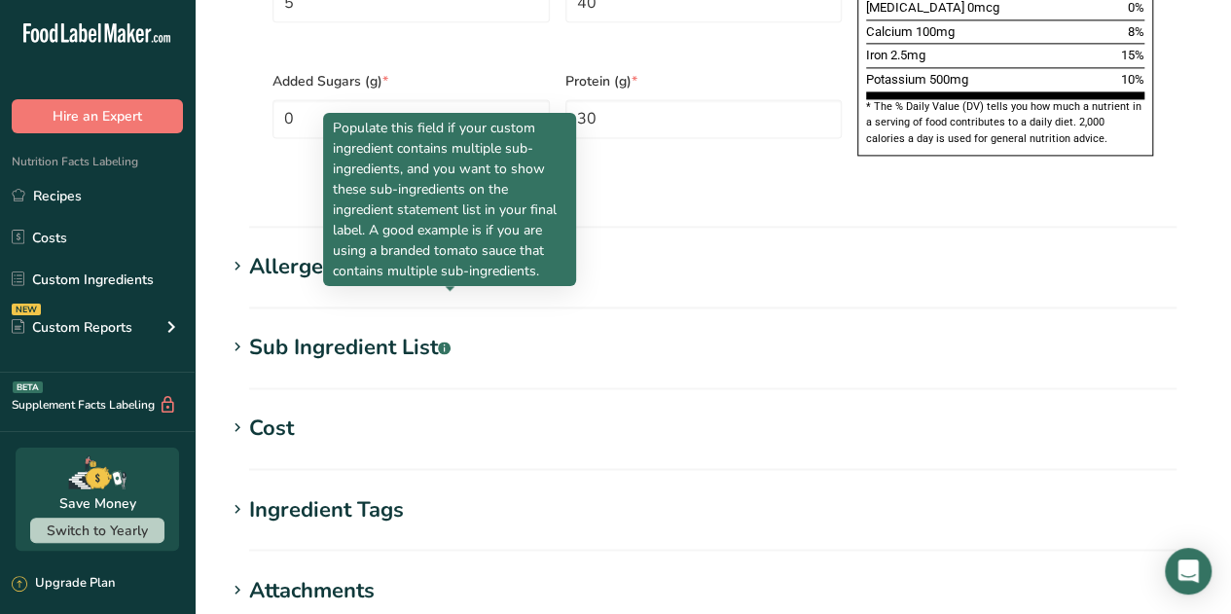
scroll to position [1650, 0]
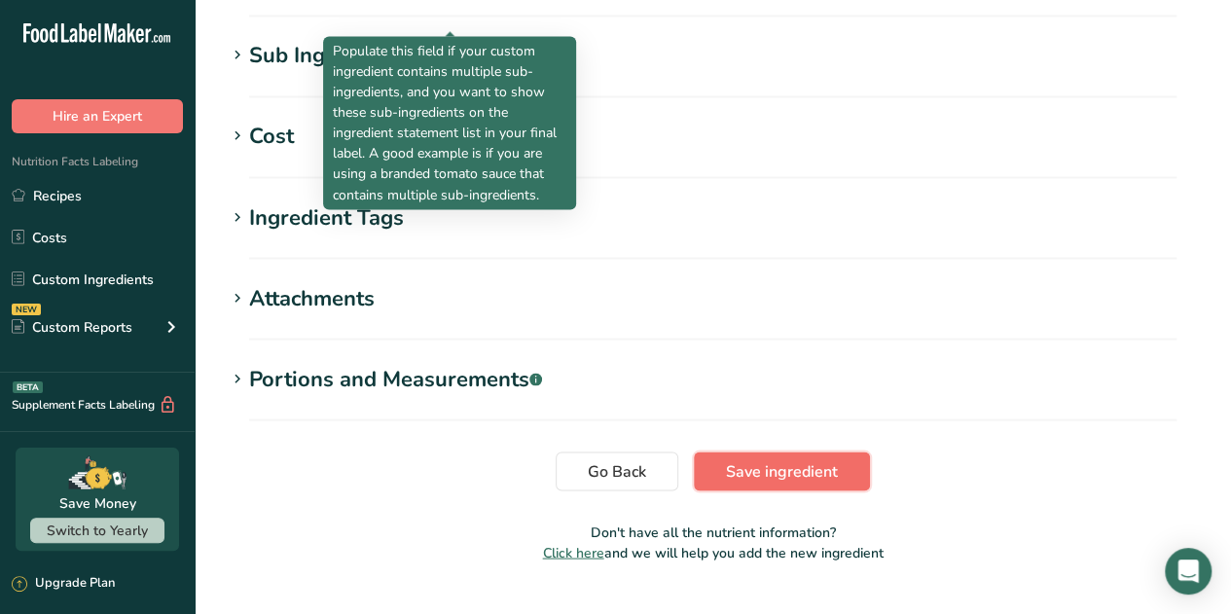
click at [802, 459] on span "Save ingredient" at bounding box center [782, 470] width 112 height 23
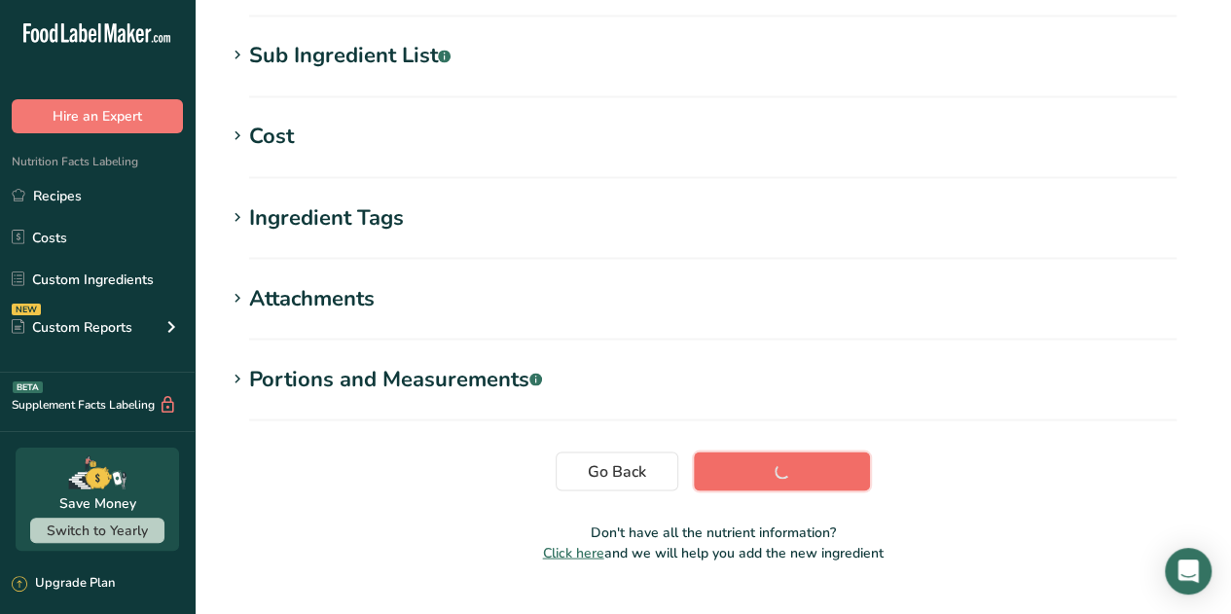
scroll to position [415, 0]
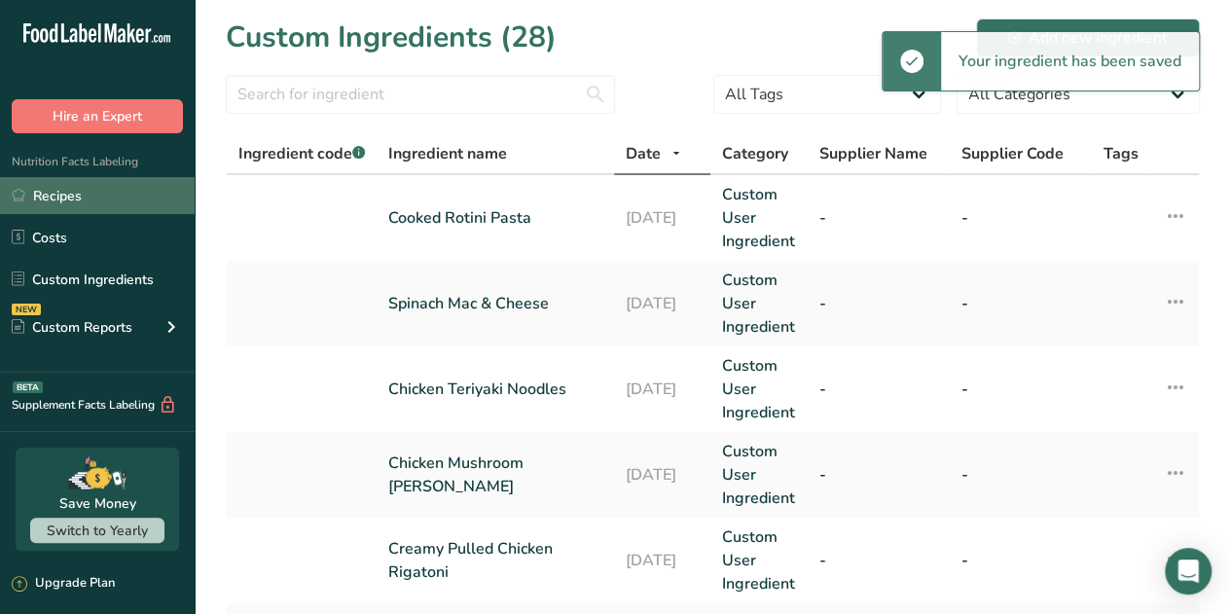
click at [33, 193] on link "Recipes" at bounding box center [97, 195] width 195 height 37
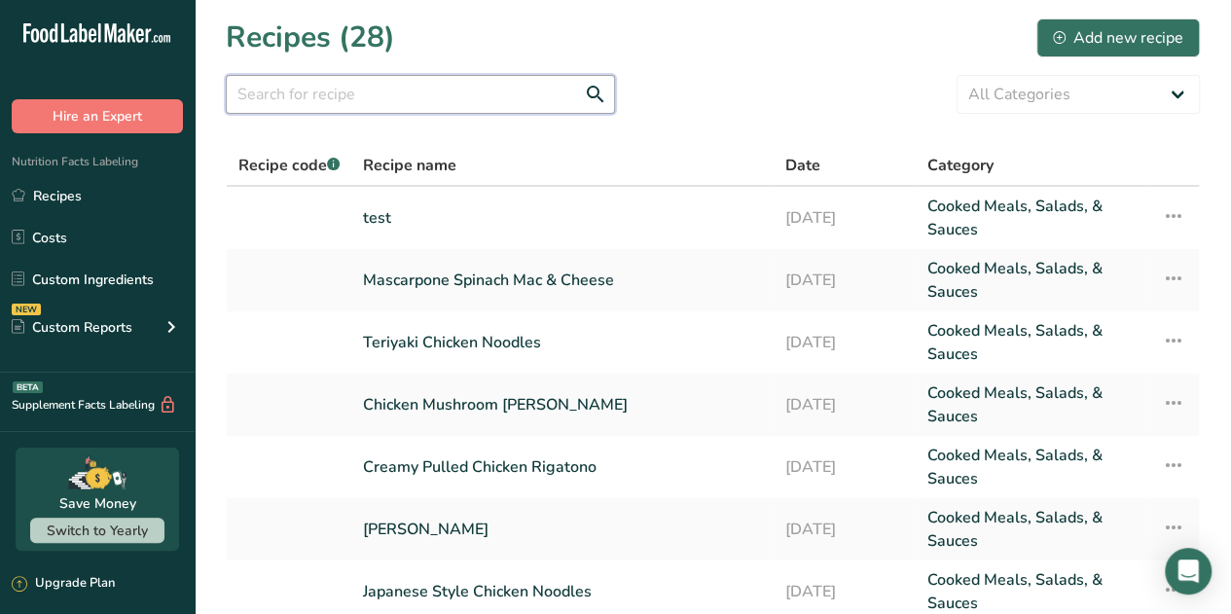
click at [482, 92] on input "text" at bounding box center [420, 94] width 389 height 39
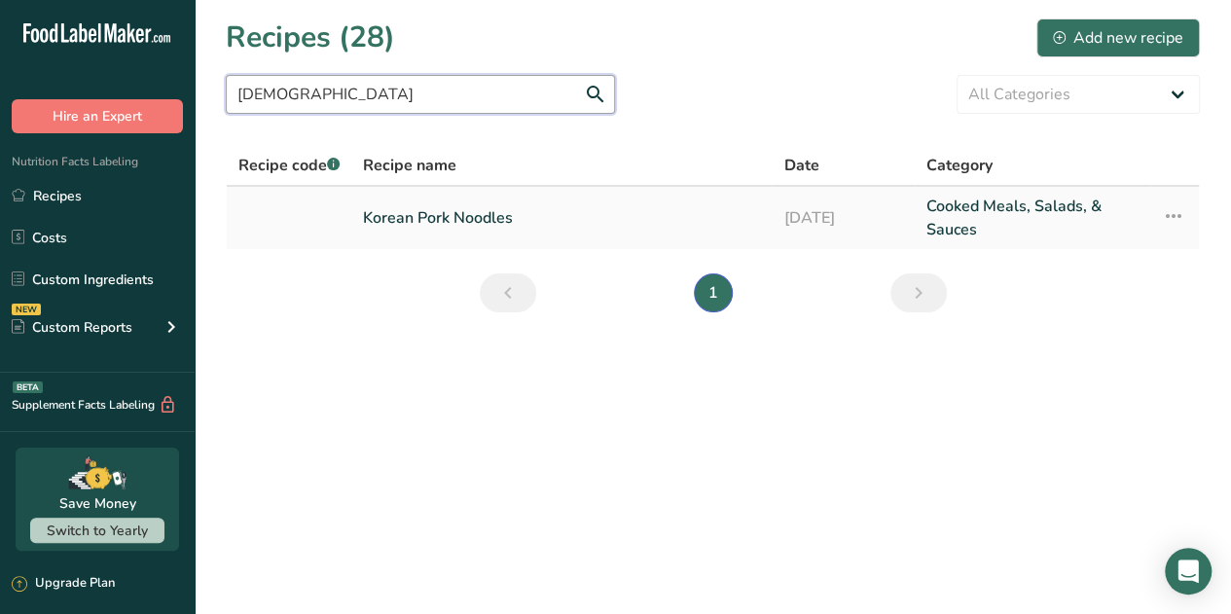
type input "[DEMOGRAPHIC_DATA]"
click at [461, 225] on link "Korean Pork Noodles" at bounding box center [561, 218] width 397 height 47
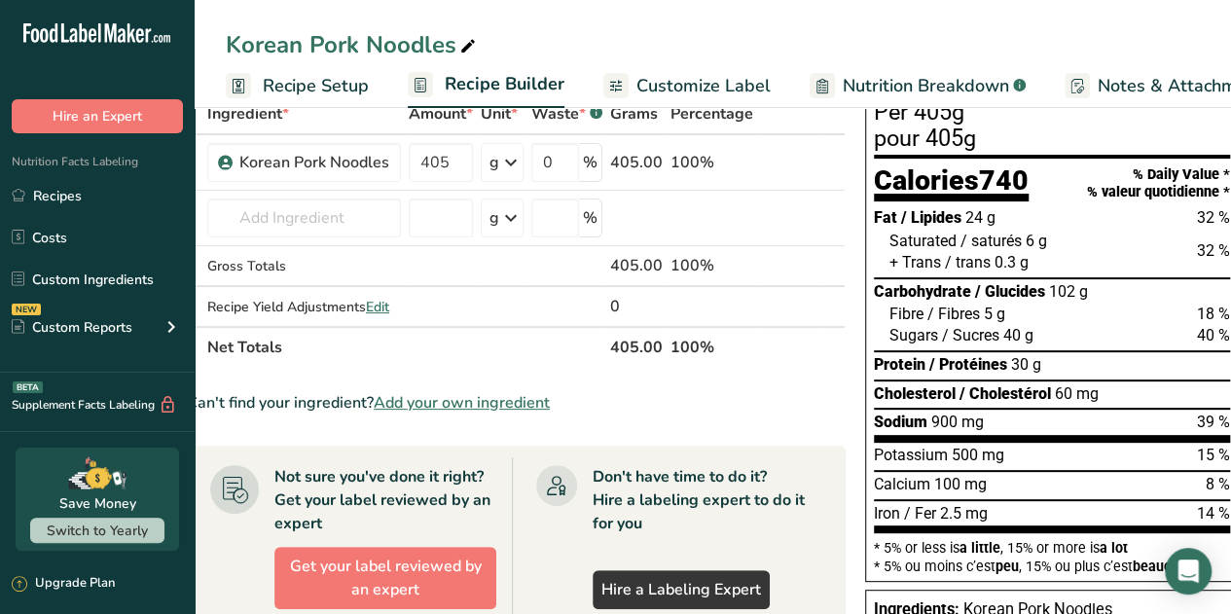
scroll to position [0, 49]
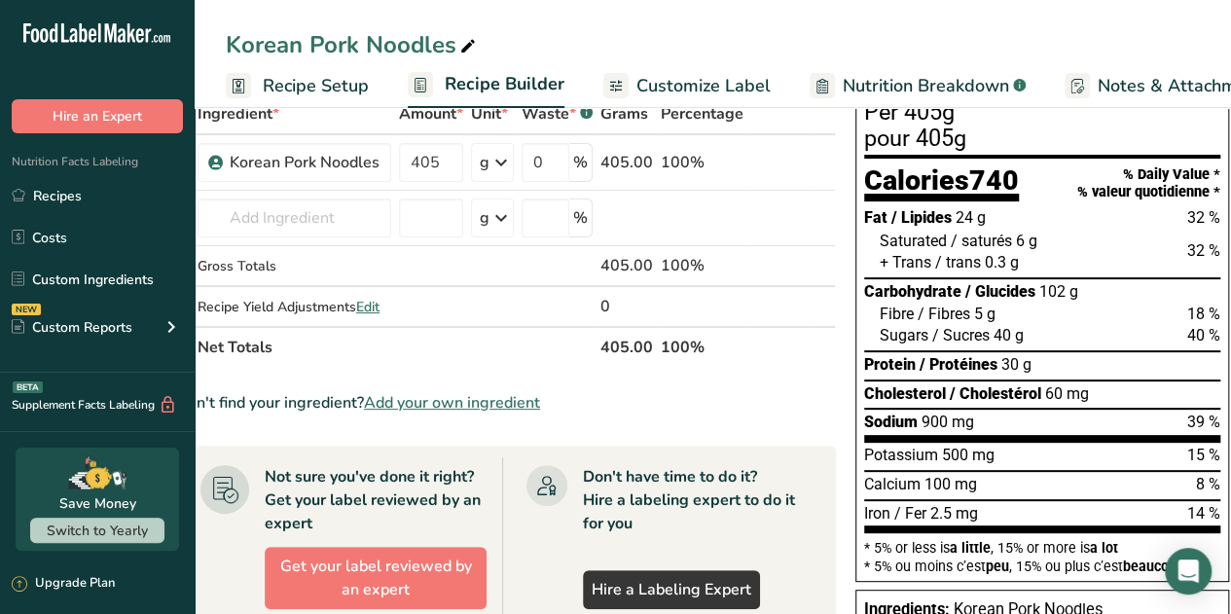
click at [710, 91] on span "Customize Label" at bounding box center [703, 86] width 134 height 26
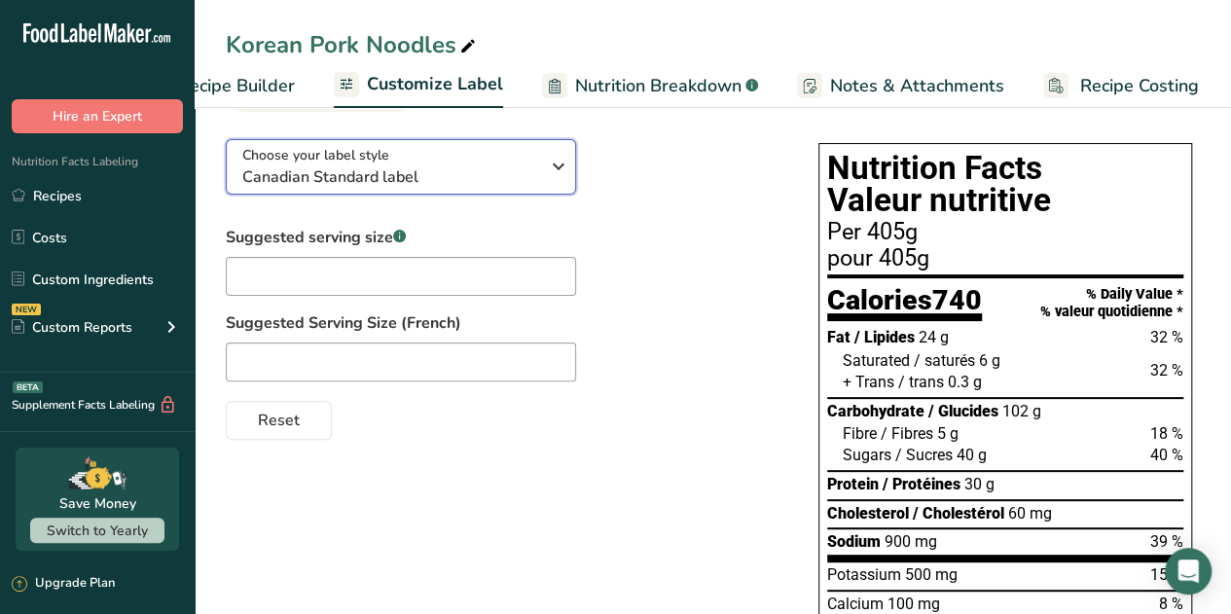
click at [506, 172] on span "Canadian Standard label" at bounding box center [390, 176] width 297 height 23
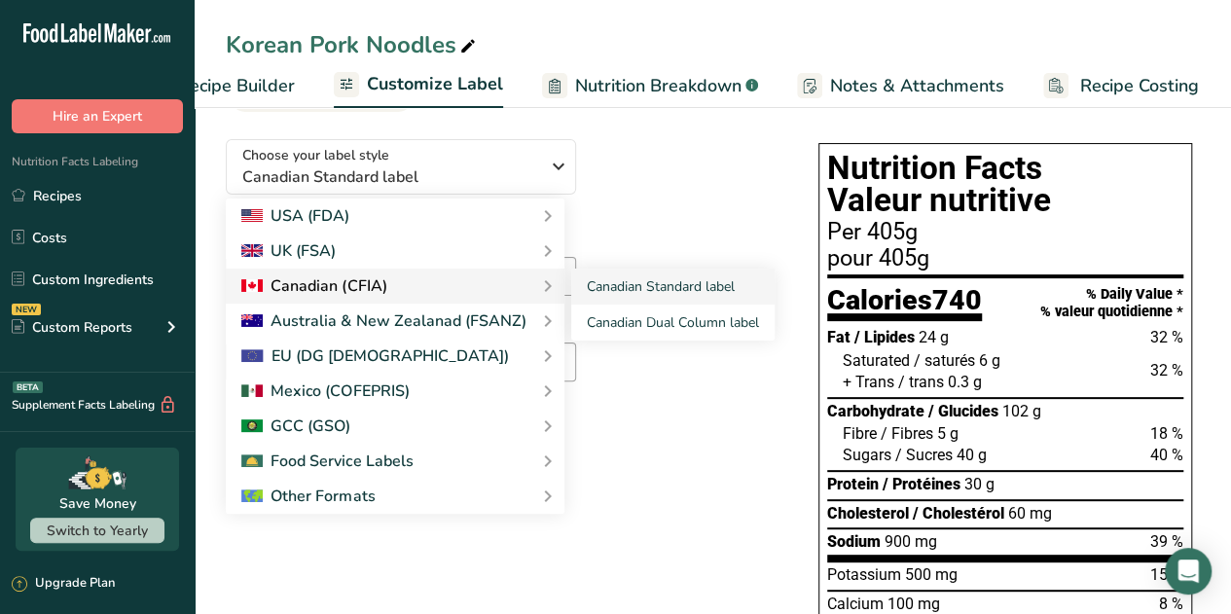
click at [408, 283] on div "Canadian (CFIA)" at bounding box center [395, 285] width 308 height 23
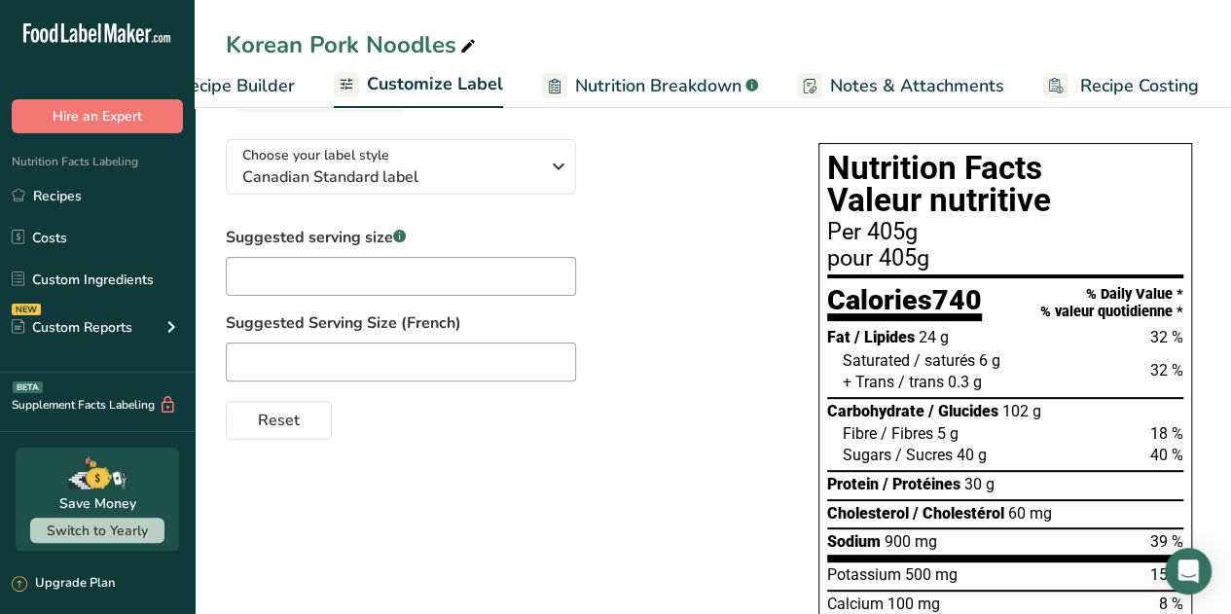
click at [904, 89] on span "Notes & Attachments" at bounding box center [917, 86] width 174 height 26
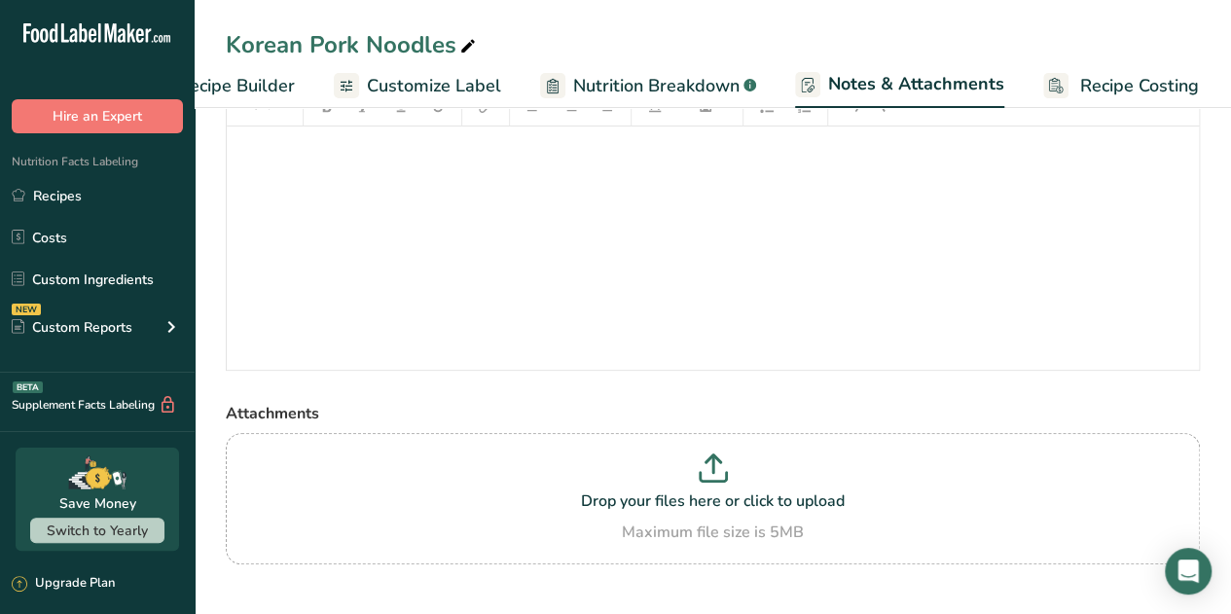
scroll to position [146, 0]
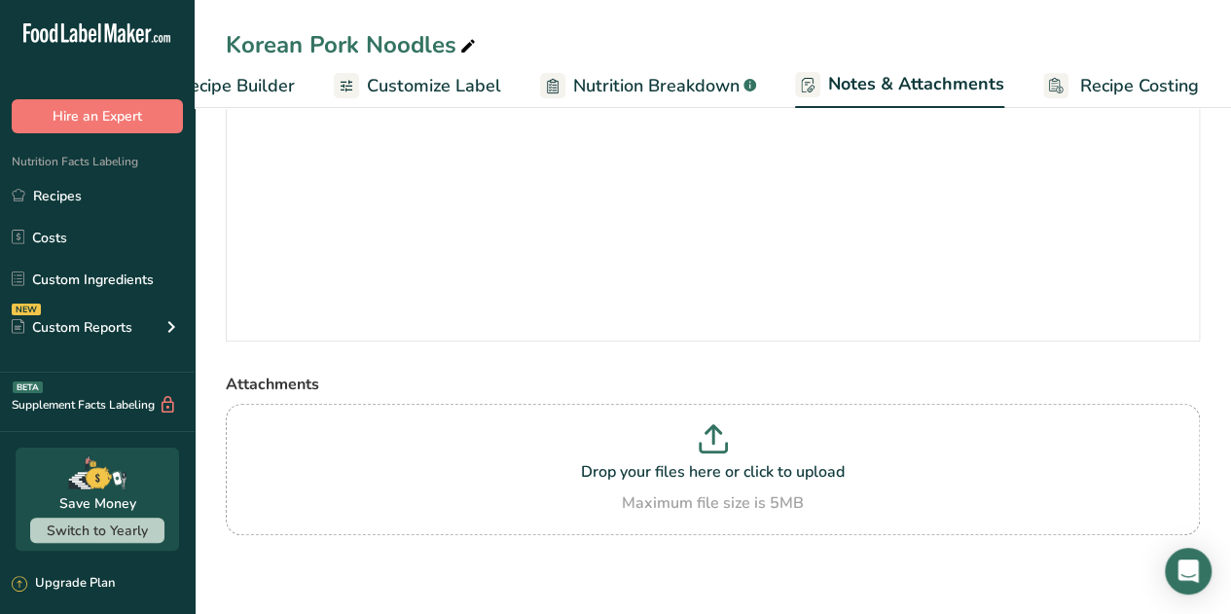
click at [429, 92] on span "Customize Label" at bounding box center [434, 86] width 134 height 26
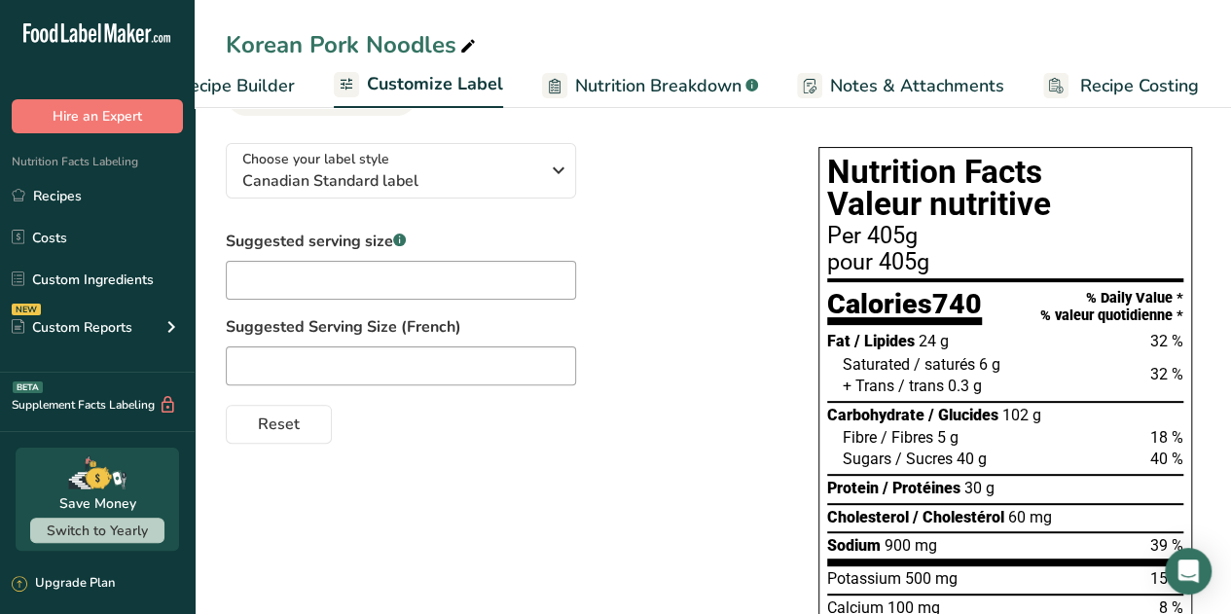
scroll to position [104, 0]
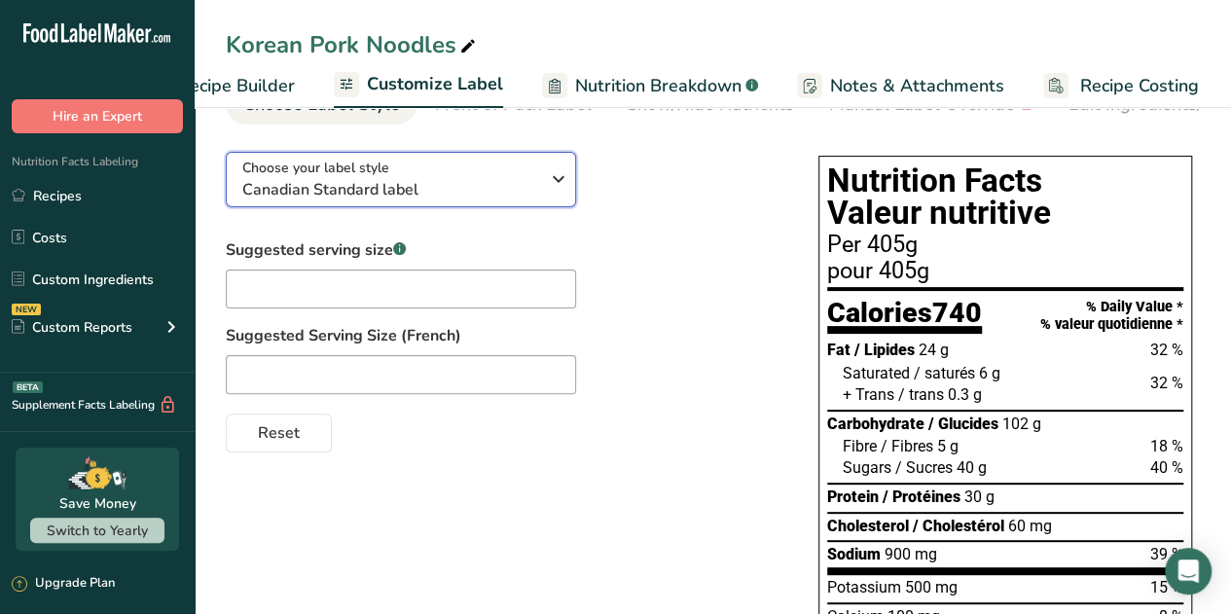
click at [434, 179] on div "Choose your label style Canadian Standard label" at bounding box center [390, 180] width 297 height 44
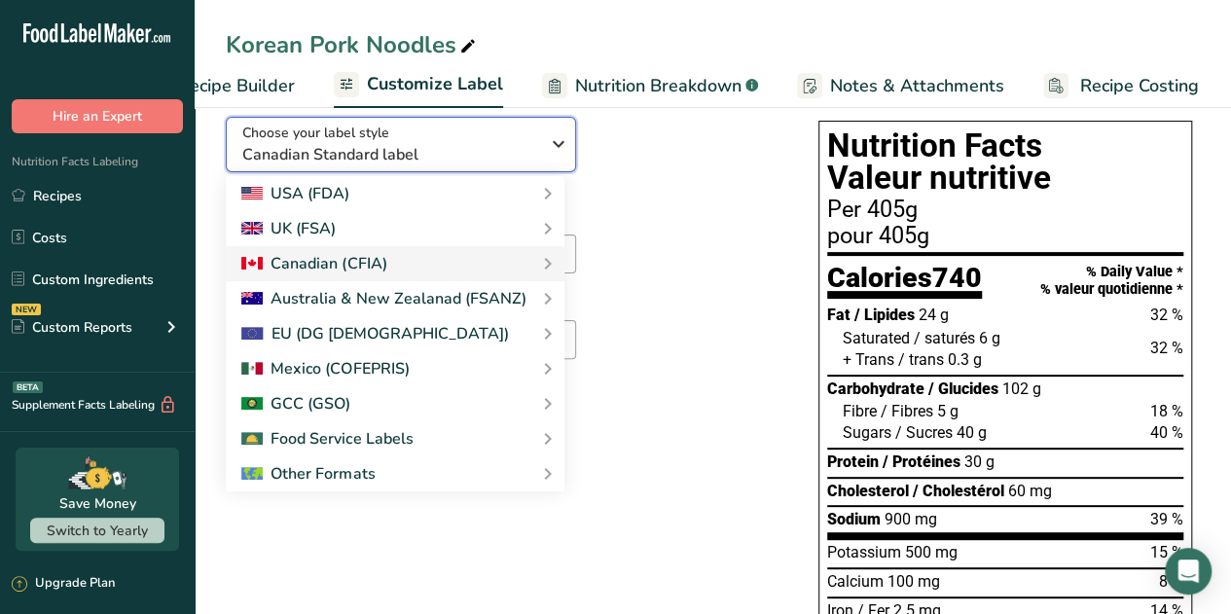
scroll to position [143, 0]
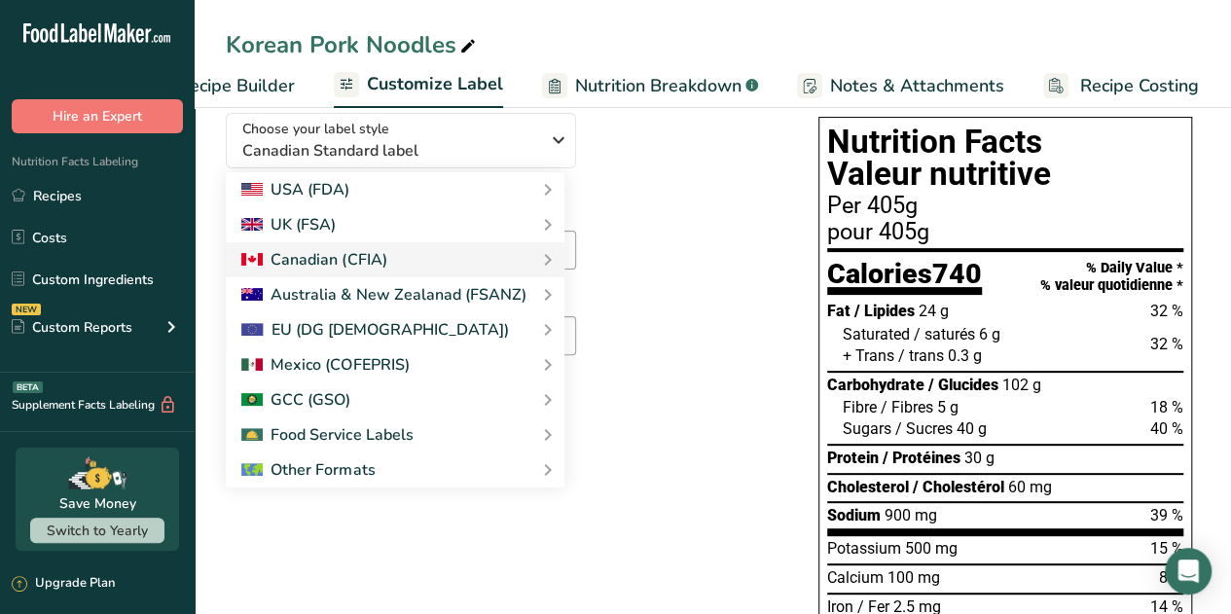
click at [215, 96] on span "Recipe Builder" at bounding box center [236, 86] width 117 height 26
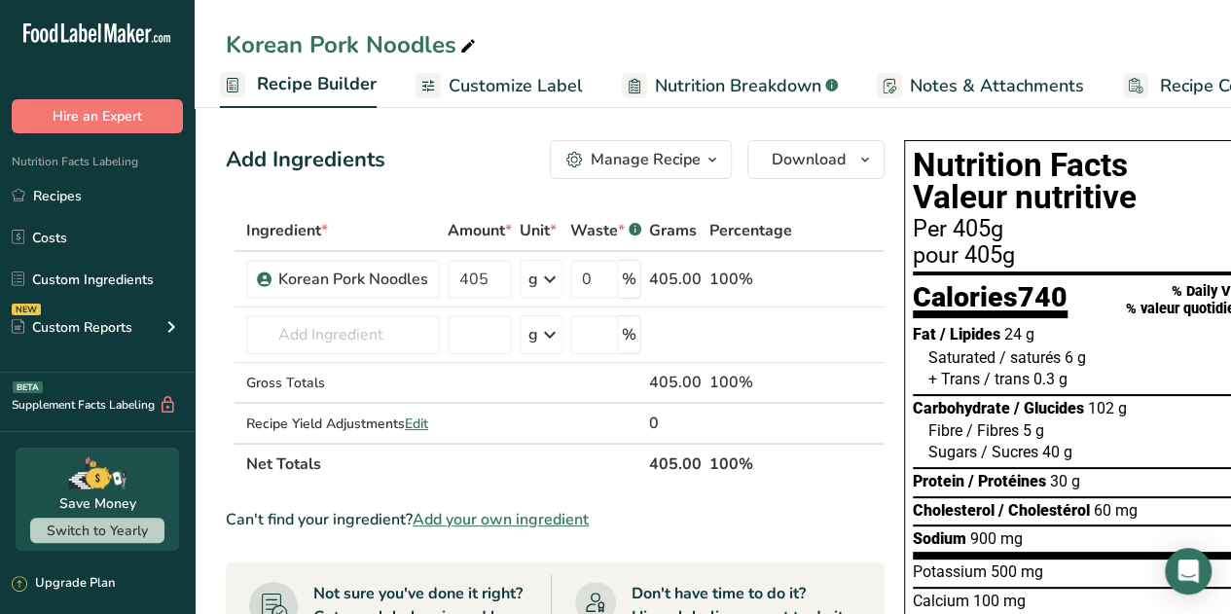
click at [701, 155] on span "button" at bounding box center [712, 159] width 23 height 23
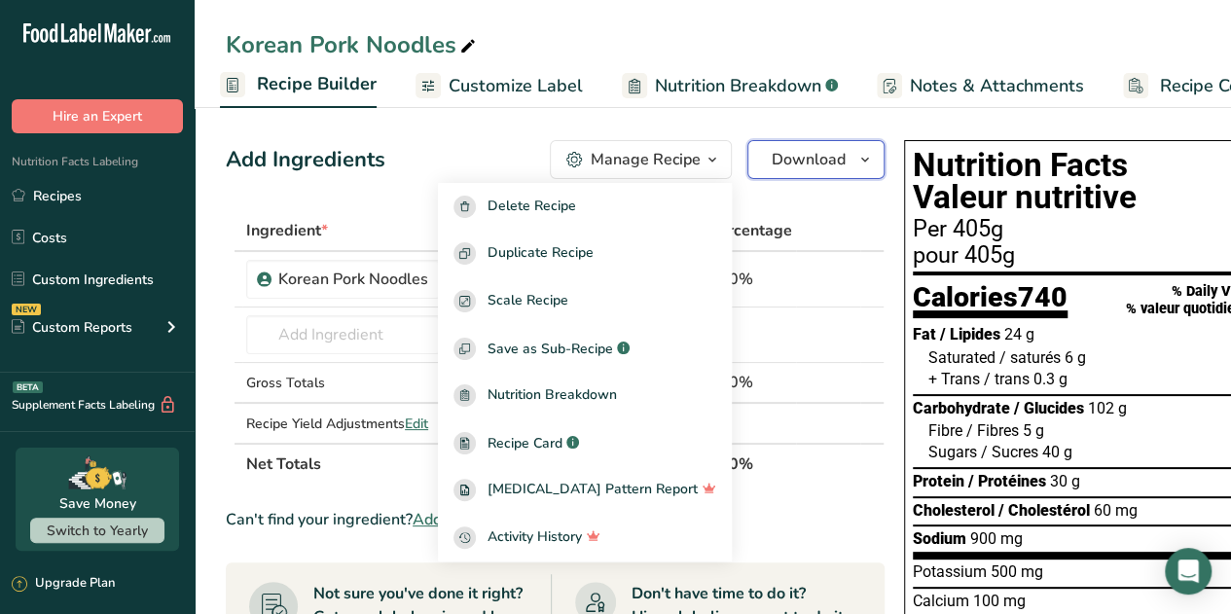
click at [793, 155] on span "Download" at bounding box center [809, 159] width 74 height 23
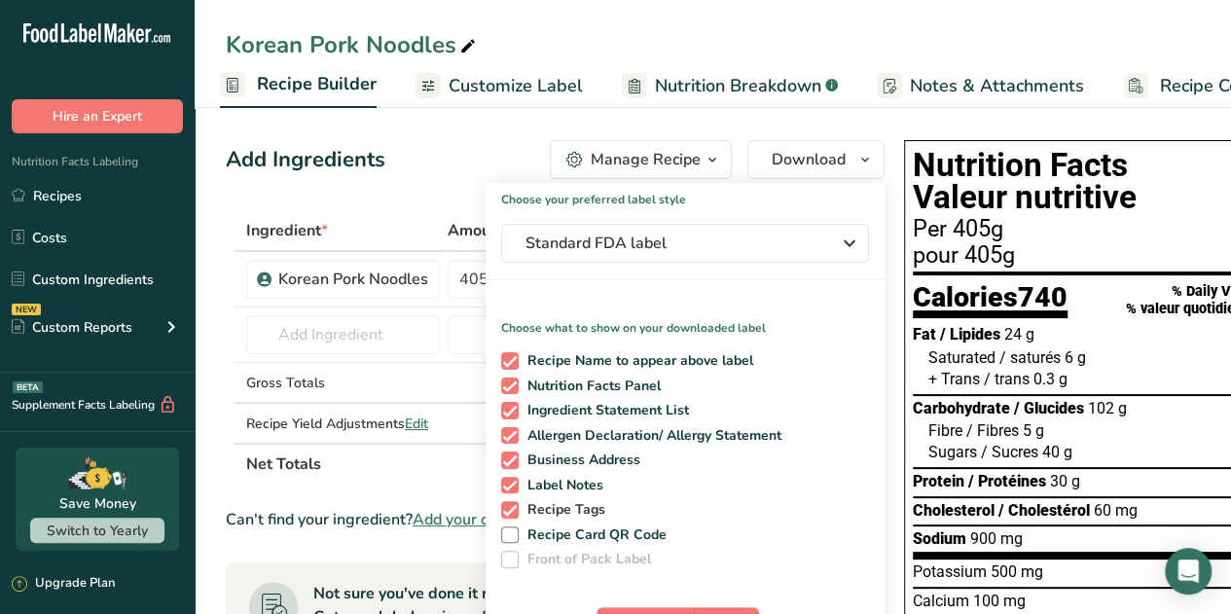
drag, startPoint x: 507, startPoint y: 501, endPoint x: 502, endPoint y: 511, distance: 10.9
click at [502, 511] on span at bounding box center [510, 510] width 18 height 18
click at [502, 511] on input "Recipe Tags" at bounding box center [507, 509] width 13 height 13
checkbox input "false"
click at [504, 488] on span at bounding box center [510, 486] width 18 height 18
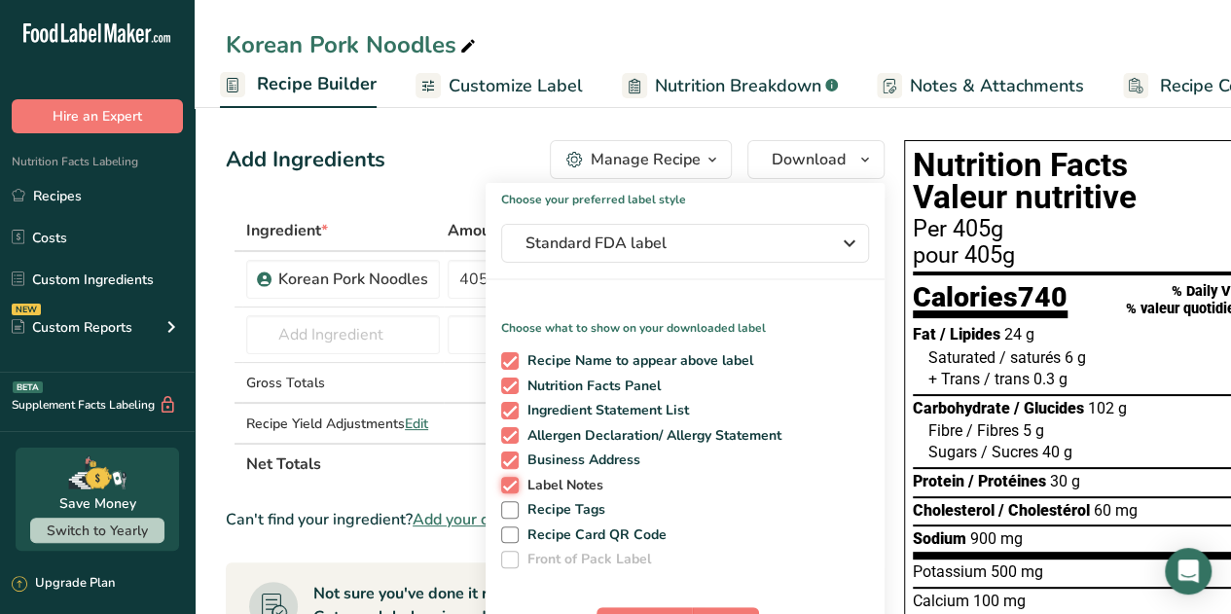
click at [504, 488] on input "Label Notes" at bounding box center [507, 485] width 13 height 13
checkbox input "false"
click at [502, 462] on span at bounding box center [510, 461] width 18 height 18
click at [502, 462] on input "Business Address" at bounding box center [507, 459] width 13 height 13
checkbox input "false"
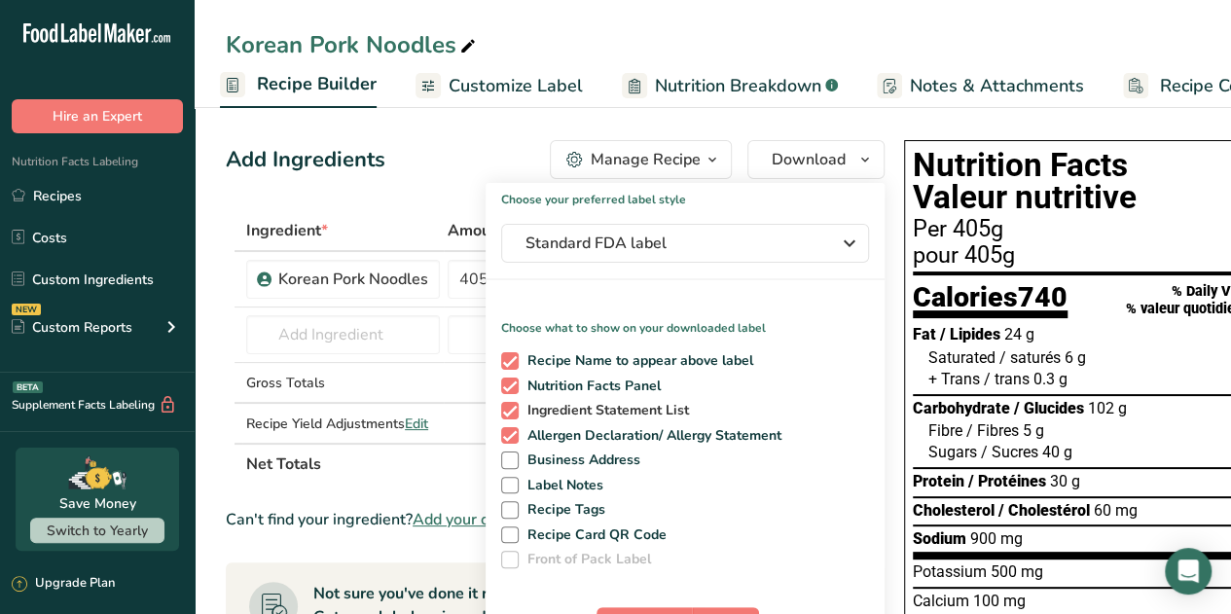
click at [508, 418] on span at bounding box center [510, 411] width 18 height 18
click at [508, 417] on input "Ingredient Statement List" at bounding box center [507, 410] width 13 height 13
checkbox input "false"
click at [507, 434] on span at bounding box center [510, 436] width 18 height 18
click at [507, 434] on input "Allergen Declaration/ Allergy Statement" at bounding box center [507, 435] width 13 height 13
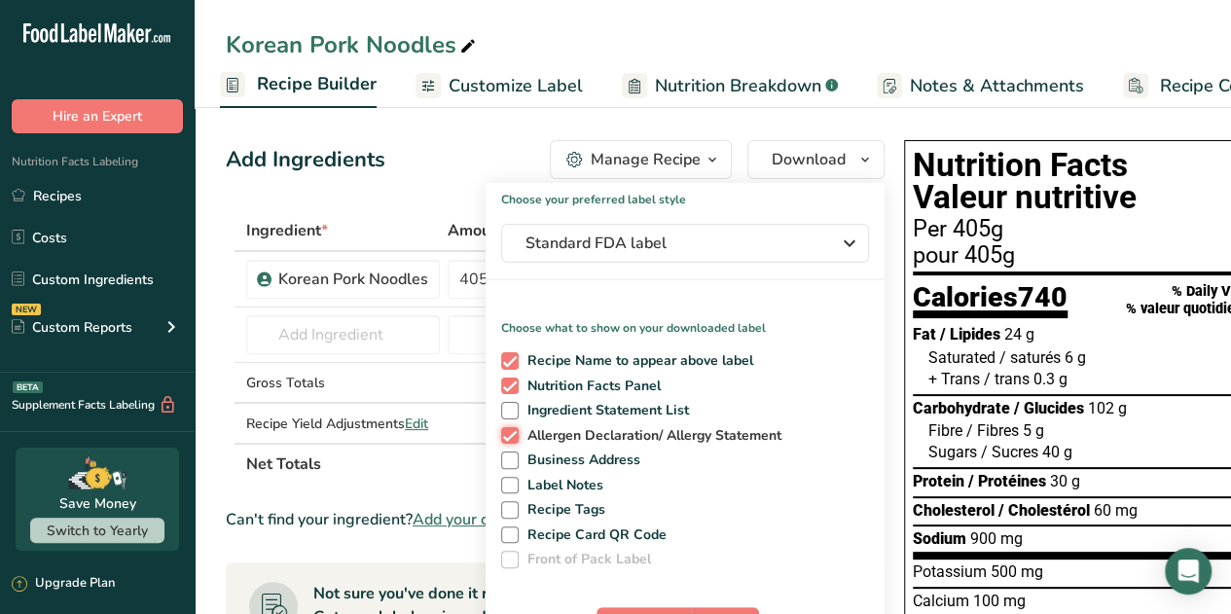
checkbox input "false"
click at [504, 350] on div "Recipe Name to appear above label Nutrition Facts Panel Ingredient Statement Li…" at bounding box center [685, 456] width 399 height 224
click at [506, 365] on span at bounding box center [510, 361] width 18 height 18
click at [506, 365] on input "Recipe Name to appear above label" at bounding box center [507, 360] width 13 height 13
checkbox input "false"
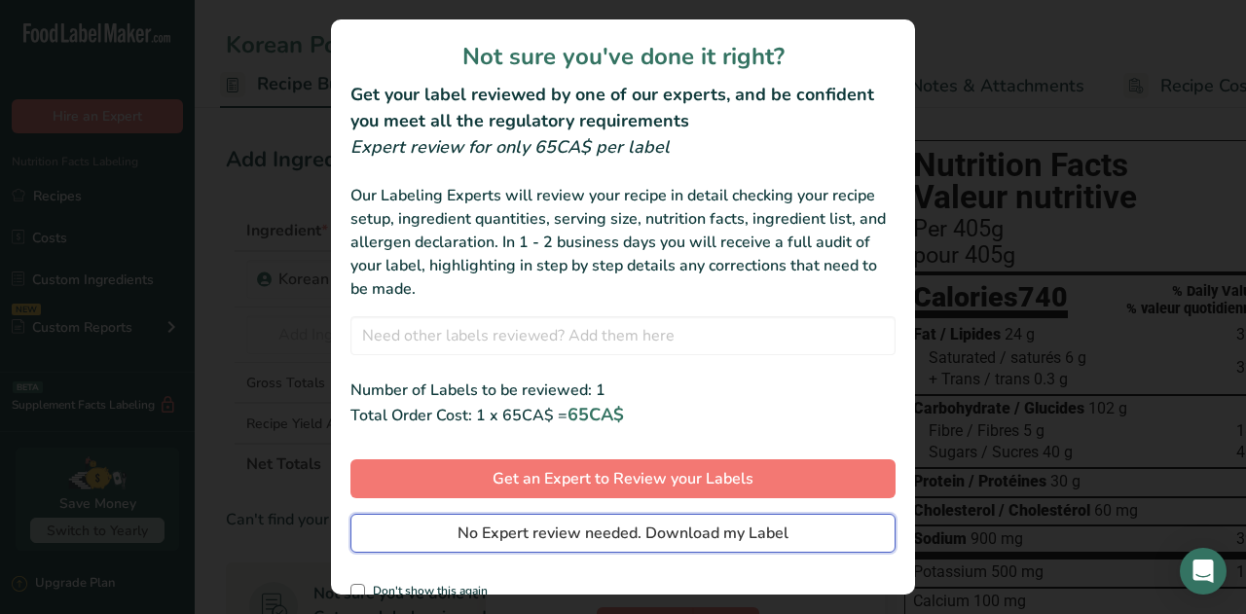
click at [640, 530] on span "No Expert review needed. Download my Label" at bounding box center [622, 533] width 331 height 23
